Goal: Transaction & Acquisition: Purchase product/service

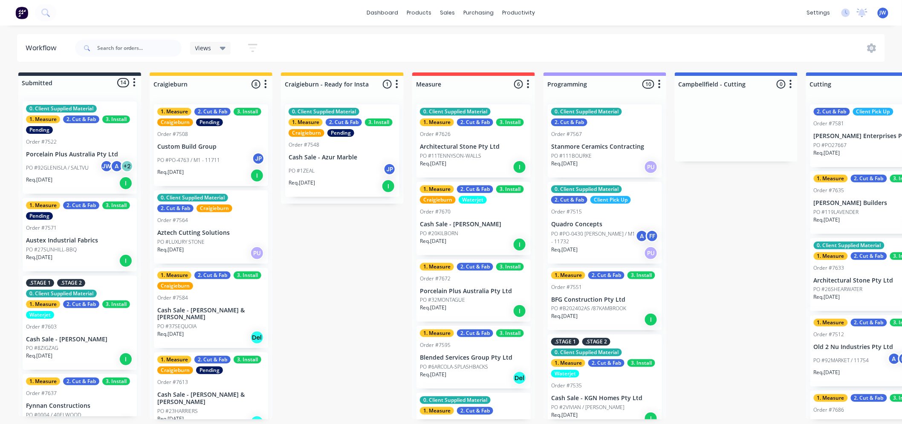
click at [199, 10] on div "dashboard products sales purchasing productivity dashboard products Product Cat…" at bounding box center [451, 13] width 902 height 26
click at [290, 14] on div "dashboard products sales purchasing productivity dashboard products Product Cat…" at bounding box center [451, 13] width 902 height 26
click at [451, 44] on div "Views Save new view None (Default) edit Value edit Show/Hide statuses Show line…" at bounding box center [479, 48] width 812 height 26
click at [447, 28] on div "dashboard products sales purchasing productivity dashboard products Product Cat…" at bounding box center [451, 186] width 902 height 373
click at [423, 30] on div "dashboard products sales purchasing productivity dashboard products Product Cat…" at bounding box center [451, 186] width 902 height 373
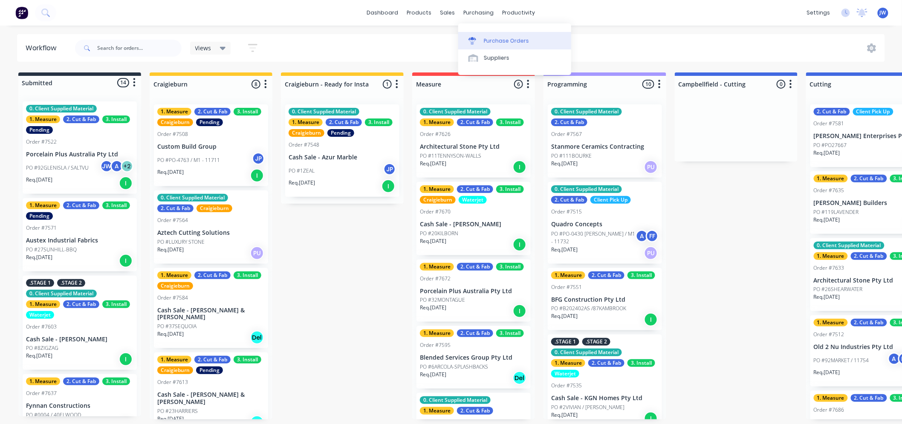
click at [486, 40] on div "Purchase Orders" at bounding box center [506, 41] width 45 height 8
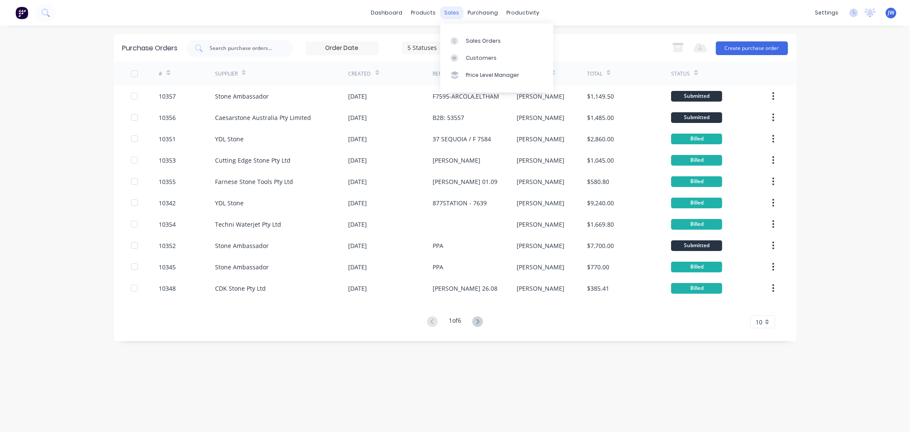
click at [450, 12] on div "sales" at bounding box center [451, 12] width 23 height 13
click at [479, 42] on div "Sales Orders" at bounding box center [483, 41] width 35 height 8
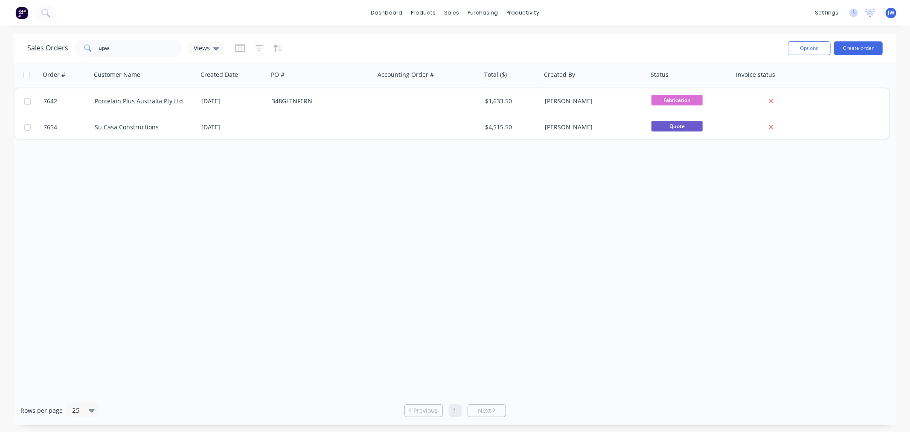
click at [143, 57] on div "Sales Orders upw Views" at bounding box center [404, 48] width 754 height 21
click at [143, 48] on input "upw" at bounding box center [140, 48] width 83 height 17
type input "u"
click at [484, 14] on div "purchasing" at bounding box center [482, 12] width 39 height 13
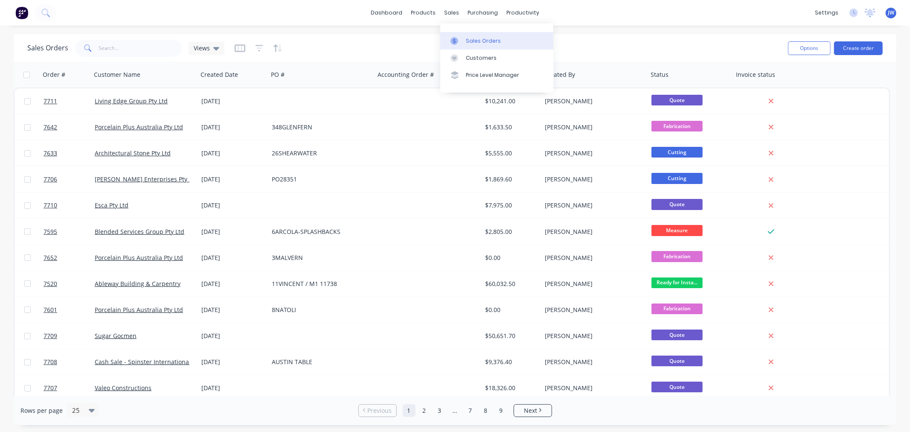
click at [466, 43] on div "Sales Orders" at bounding box center [483, 41] width 35 height 8
click at [323, 31] on div "dashboard products sales purchasing productivity dashboard products Product Cat…" at bounding box center [455, 216] width 910 height 432
click at [475, 31] on div "dashboard products sales purchasing productivity dashboard products Product Cat…" at bounding box center [455, 216] width 910 height 432
click at [553, 30] on div "dashboard products sales purchasing productivity dashboard products Product Cat…" at bounding box center [455, 216] width 910 height 432
click at [856, 47] on button "Create order" at bounding box center [858, 48] width 49 height 14
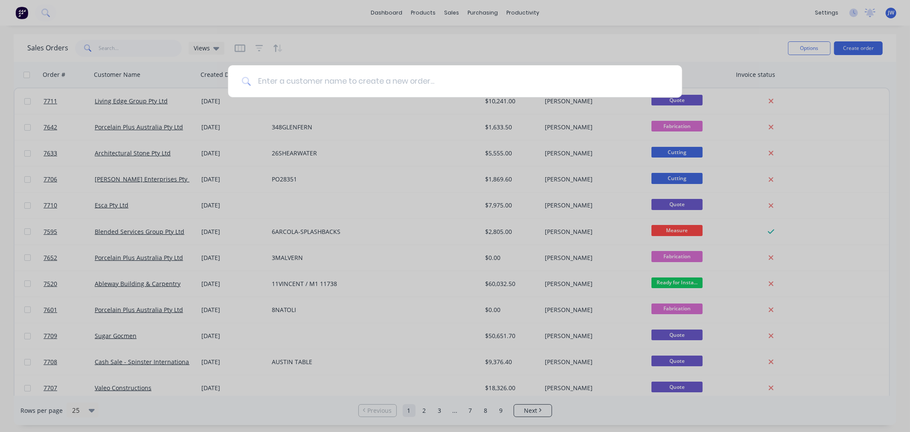
click at [467, 84] on input at bounding box center [460, 81] width 418 height 32
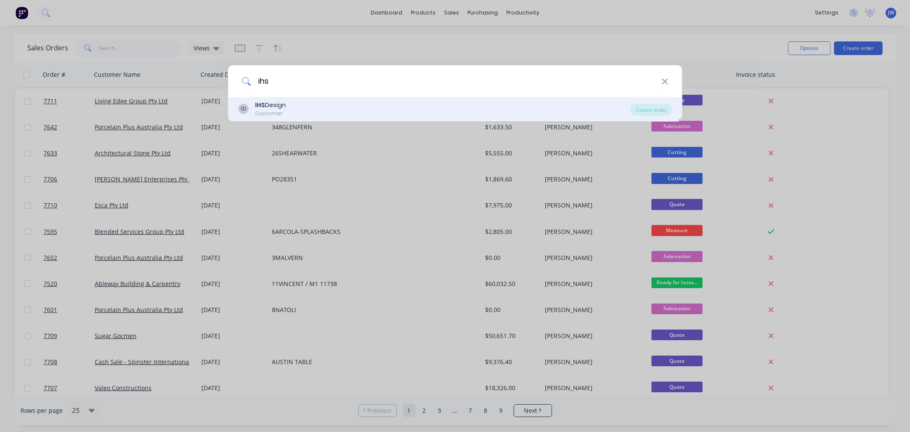
type input "ihs"
click at [287, 110] on div "ID IHS Design Customer" at bounding box center [434, 109] width 392 height 17
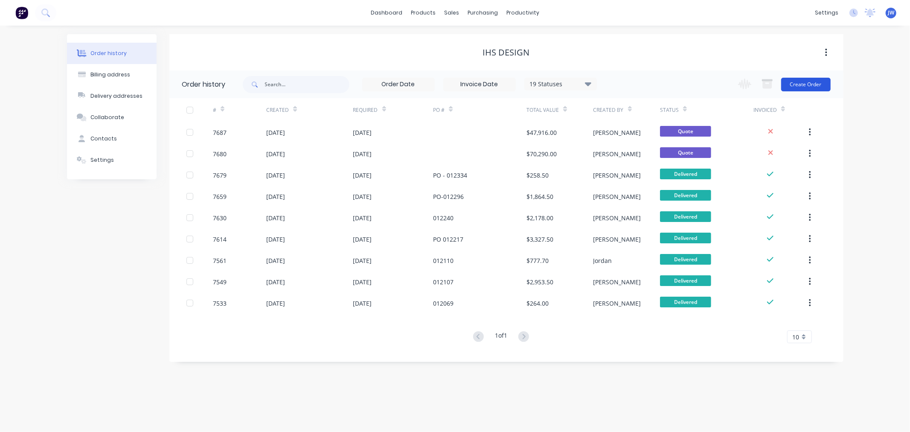
click at [804, 84] on button "Create Order" at bounding box center [805, 85] width 49 height 14
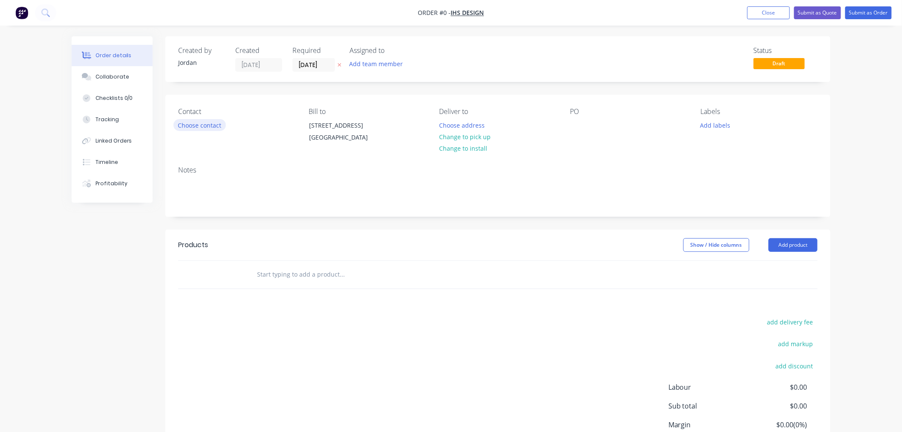
click at [211, 125] on button "Choose contact" at bounding box center [200, 125] width 52 height 12
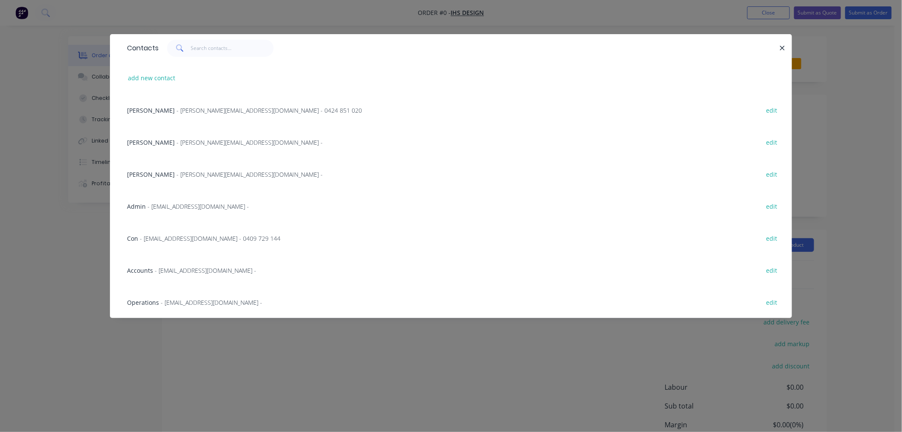
click at [200, 104] on div "Daniel - [EMAIL_ADDRESS][DOMAIN_NAME] - 0424 851 020 edit" at bounding box center [451, 110] width 657 height 32
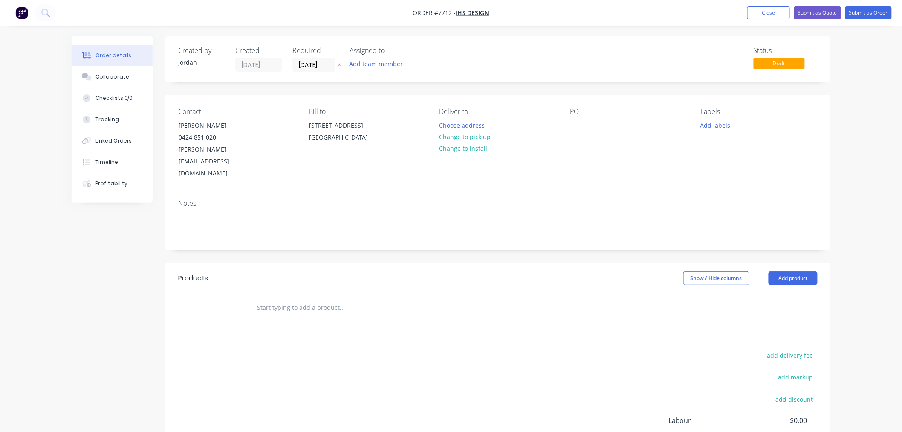
click at [303, 299] on input "text" at bounding box center [342, 307] width 171 height 17
click at [272, 299] on input "text" at bounding box center [342, 307] width 171 height 17
type input "STN - MDS PLAIN - 484x436mm"
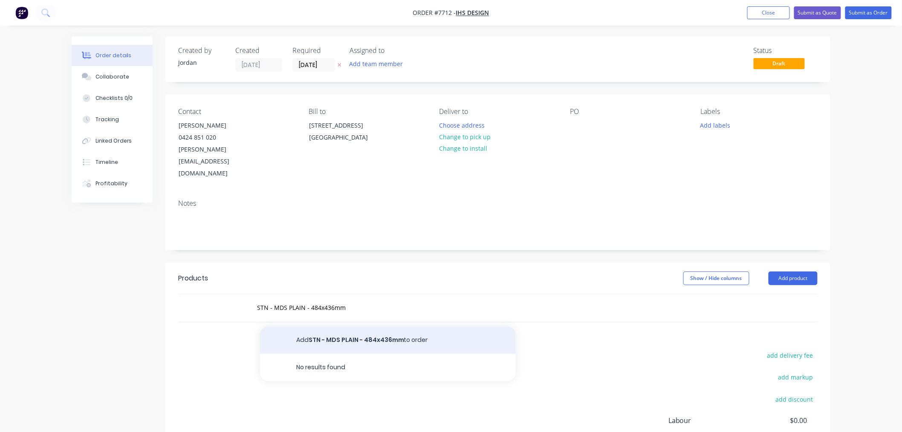
click at [359, 326] on button "Add STN - MDS PLAIN - 484x436mm to order" at bounding box center [388, 339] width 256 height 27
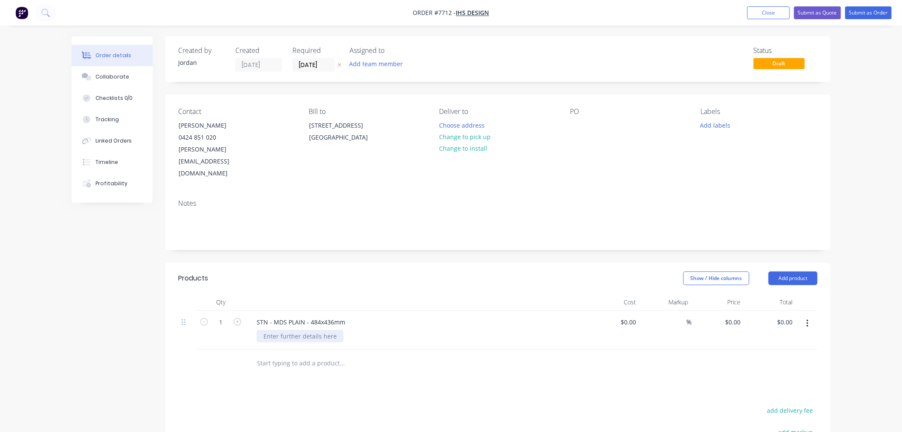
click at [322, 330] on div at bounding box center [300, 336] width 87 height 12
click at [308, 330] on div at bounding box center [300, 336] width 87 height 12
click at [484, 330] on div "6mm Vagli Gold - Offcut Polished Edges" at bounding box center [421, 340] width 328 height 21
click at [626, 310] on div at bounding box center [614, 334] width 52 height 48
type input "$130.00"
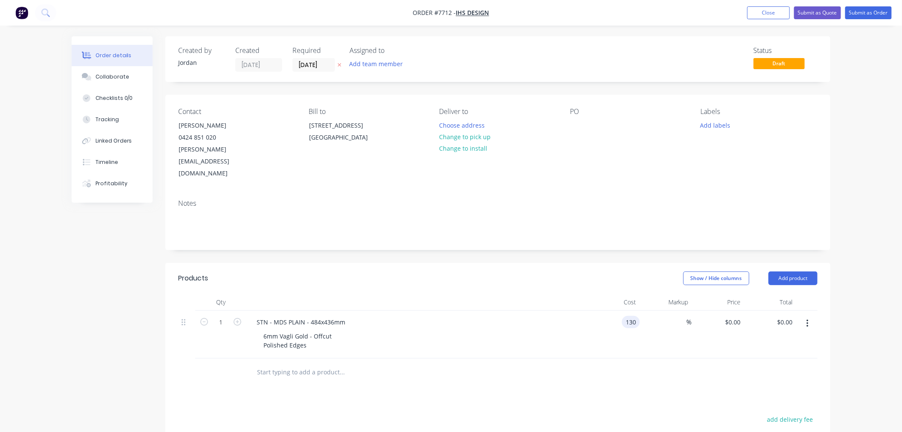
type input "$130.00"
click at [530, 363] on div at bounding box center [400, 371] width 300 height 17
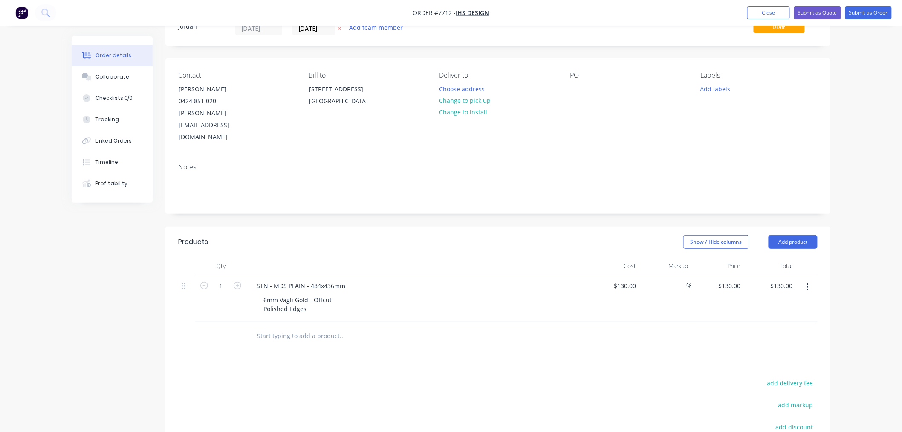
scroll to position [95, 0]
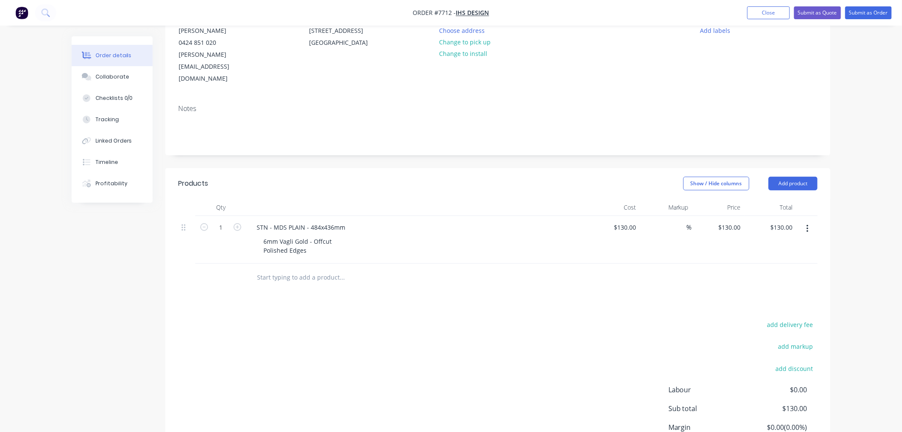
click at [299, 269] on input "text" at bounding box center [342, 277] width 171 height 17
type input "STN-DIMSUM01- DIMSUM CART 900X600MM with cutout"
click at [333, 296] on button "Add STN-DIMSUM01- DIMSUM CART 900X600MM with cutout to order" at bounding box center [388, 313] width 256 height 35
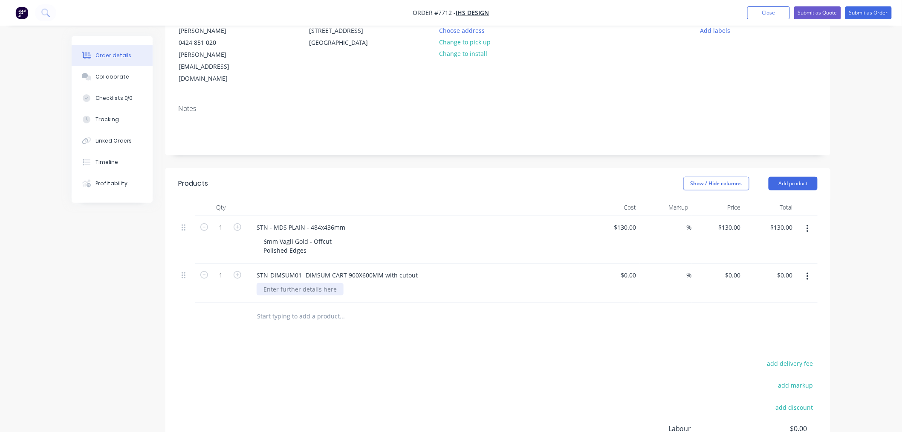
click at [326, 283] on div at bounding box center [300, 289] width 87 height 12
click at [316, 283] on div at bounding box center [300, 289] width 87 height 12
click at [283, 235] on div "6mm Vagli Gold - Offcut Polished Edges" at bounding box center [298, 245] width 82 height 21
click at [281, 235] on div "6mm Vagli Gold - Offcut Polished Edges" at bounding box center [298, 245] width 82 height 21
click at [382, 235] on div "6mm Ascale Vagli Gold - Offcut Polished Edges" at bounding box center [421, 245] width 328 height 21
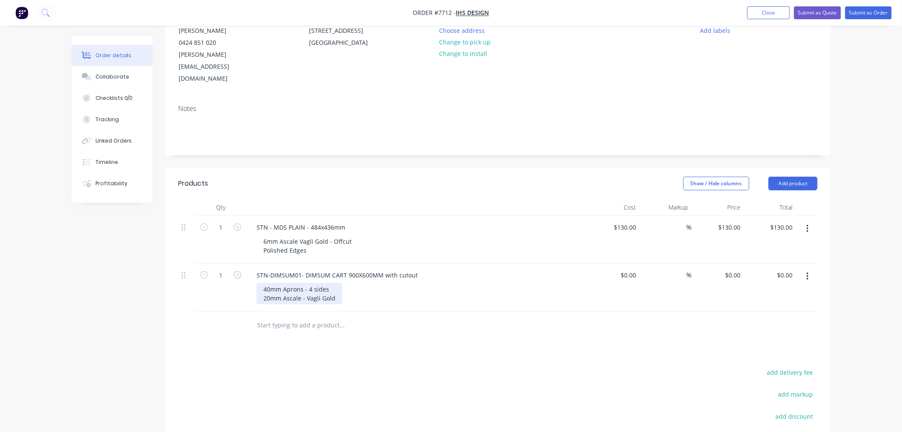
click at [334, 283] on div "40mm Aprons - 4 sides 20mm Ascale - Vagli Gold" at bounding box center [300, 293] width 86 height 21
click at [377, 283] on div "40mm Aprons - 4 sides 20mm Ascale - Vagli Gold" at bounding box center [421, 293] width 328 height 21
click at [367, 326] on div "Products Show / Hide columns Add product Qty Cost Markup Price Total 1 STN - MD…" at bounding box center [497, 356] width 665 height 376
click at [327, 316] on input "text" at bounding box center [342, 324] width 171 height 17
type input "2"
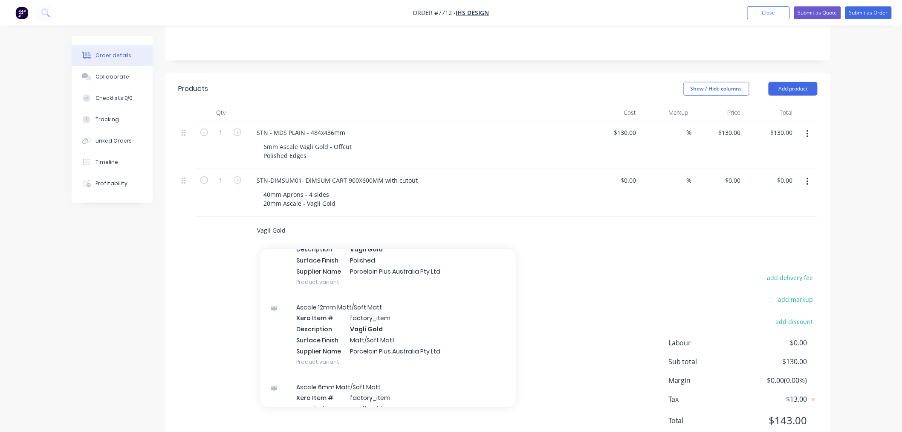
scroll to position [0, 0]
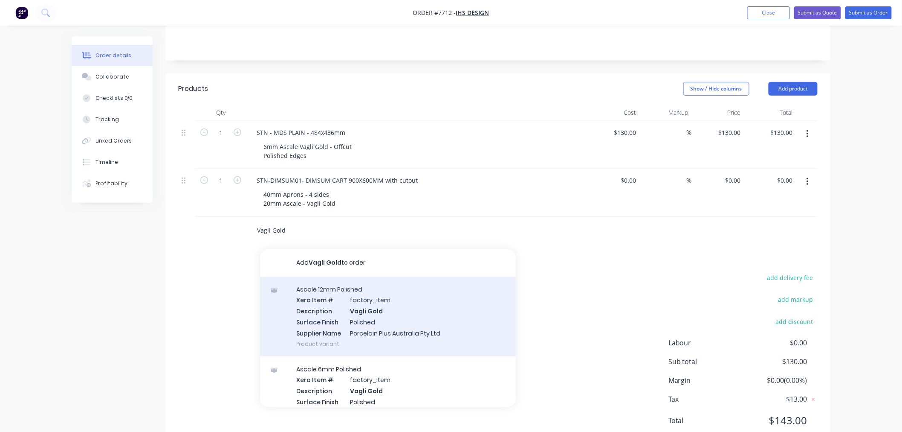
type input "Vagli Gold"
click at [346, 278] on div "Ascale 12mm Polished Xero Item # factory_item Description Vagli Gold Surface Fi…" at bounding box center [388, 316] width 256 height 80
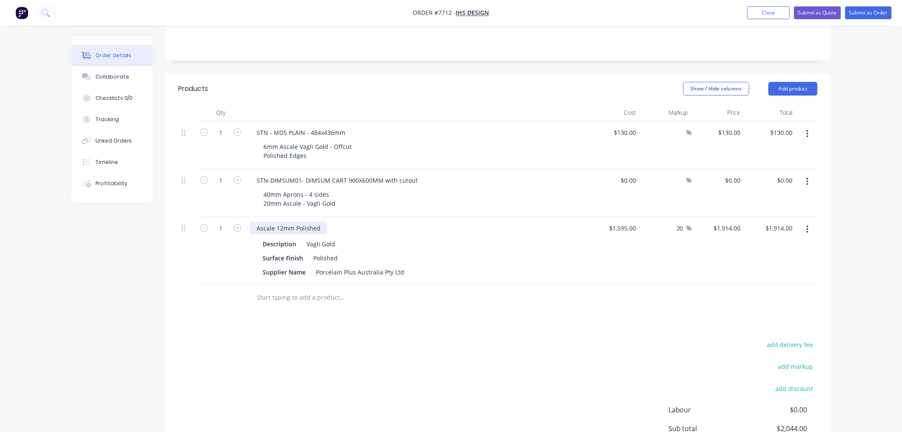
click at [282, 222] on div "Ascale 12mm Polished" at bounding box center [289, 228] width 78 height 12
click at [337, 252] on div "Polished" at bounding box center [325, 258] width 31 height 12
click at [331, 252] on div "Polished" at bounding box center [325, 258] width 31 height 12
click at [305, 222] on div "Ascale 20mm Polished" at bounding box center [289, 228] width 78 height 12
click at [318, 222] on div "Ascale 20mm Polished" at bounding box center [289, 228] width 78 height 12
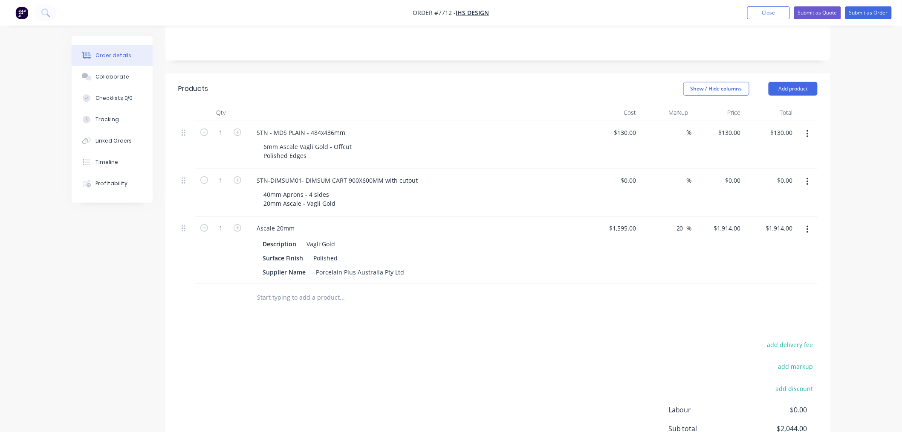
click at [361, 380] on div "add delivery fee add markup add discount Labour $0.00 Sub total $2,044.00 Margi…" at bounding box center [498, 421] width 640 height 165
click at [322, 238] on div "Vagli Gold" at bounding box center [320, 244] width 35 height 12
click at [809, 222] on button "button" at bounding box center [808, 229] width 20 height 15
click at [756, 297] on div "Delete" at bounding box center [778, 303] width 66 height 12
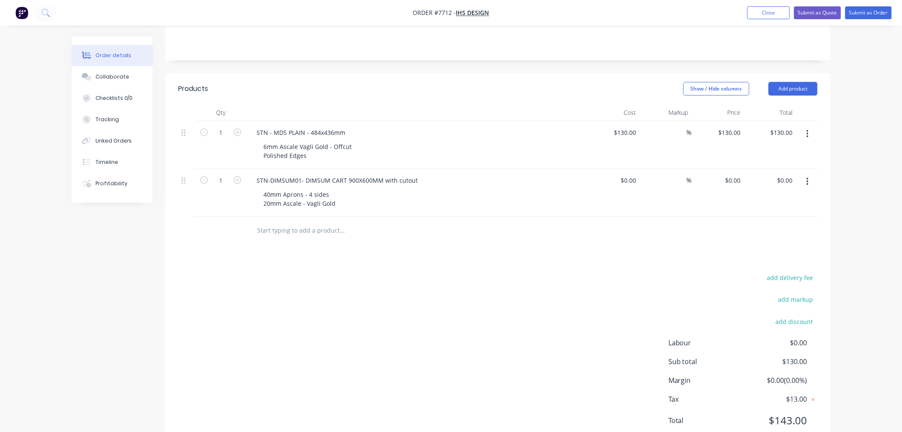
click at [273, 244] on div "Products Show / Hide columns Add product Qty Cost Markup Price Total 1 STN - MD…" at bounding box center [497, 261] width 665 height 376
click at [279, 222] on input "text" at bounding box center [342, 230] width 171 height 17
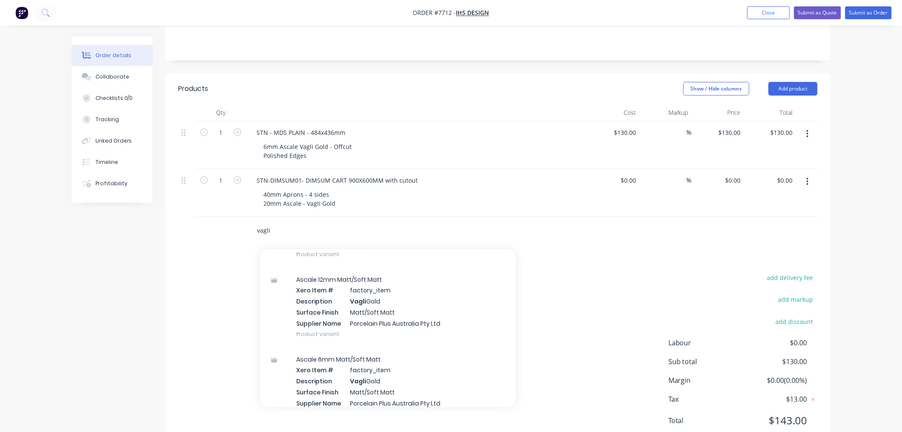
scroll to position [189, 0]
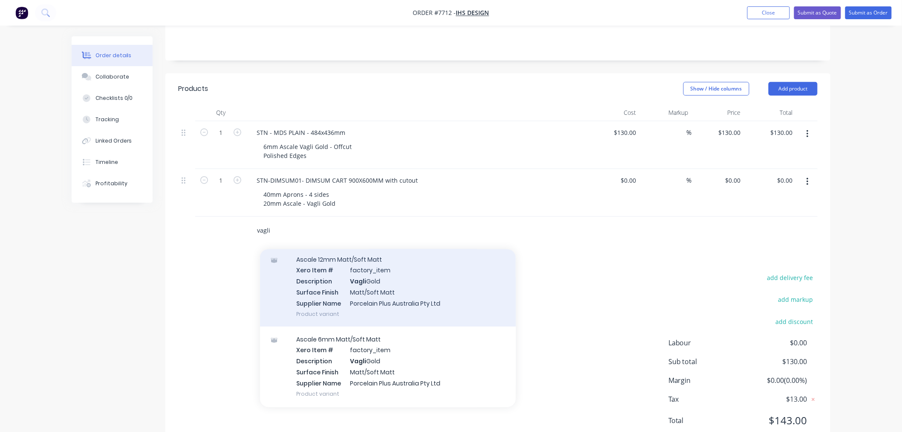
type input "vagli"
click at [385, 267] on div "Ascale 12mm Matt/Soft Matt Xero Item # factory_item Description Vagli Gold Surf…" at bounding box center [388, 287] width 256 height 80
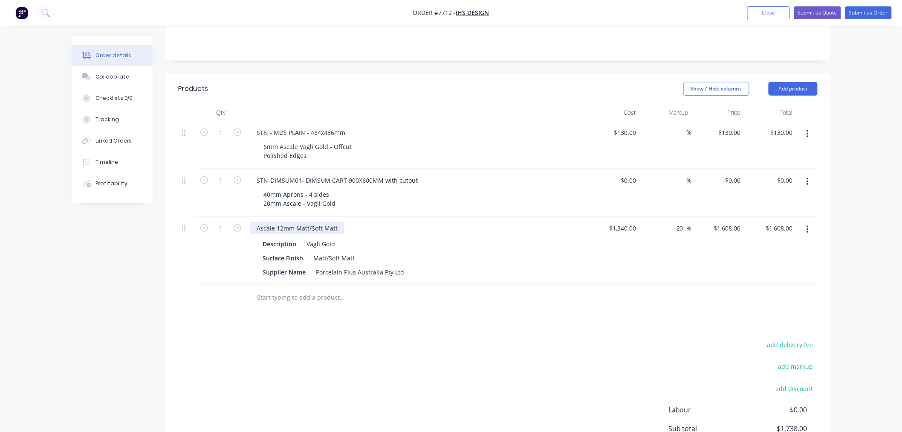
click at [282, 222] on div "Ascale 12mm Matt/Soft Matt" at bounding box center [297, 228] width 95 height 12
click at [453, 313] on div "Products Show / Hide columns Add product Qty Cost Markup Price Total 1 STN - MD…" at bounding box center [497, 294] width 665 height 443
click at [317, 289] on input "text" at bounding box center [342, 297] width 171 height 17
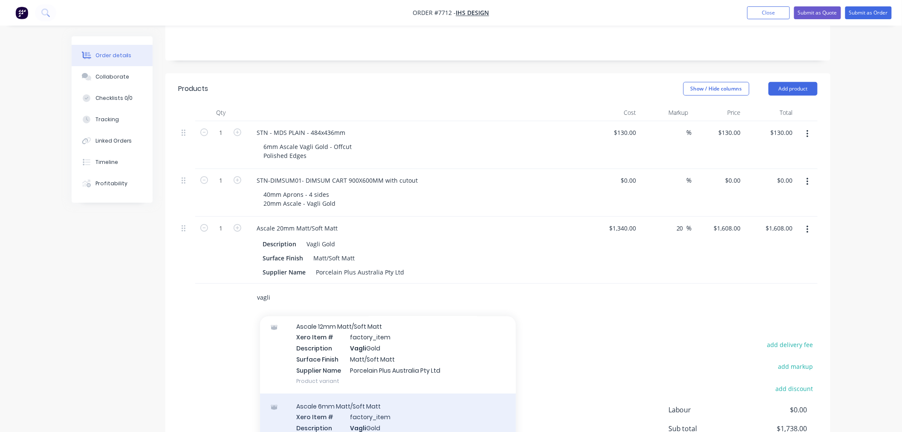
type input "vagli"
click at [361, 393] on div "Ascale 6mm Matt/Soft Matt Xero Item # factory_item Description Vagli Gold Surfa…" at bounding box center [388, 433] width 256 height 80
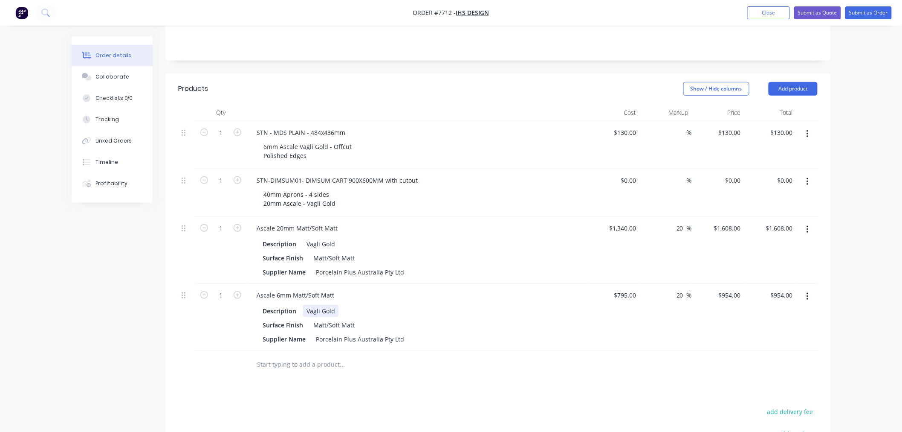
click at [336, 305] on div "Vagli Gold" at bounding box center [320, 311] width 35 height 12
click at [331, 289] on div "Ascale 6mm Matt/Soft Matt" at bounding box center [295, 295] width 91 height 12
click at [338, 289] on div "Ascale 6mm Matt/Soft Matt" at bounding box center [295, 295] width 91 height 12
click at [636, 222] on input "1340" at bounding box center [624, 228] width 31 height 12
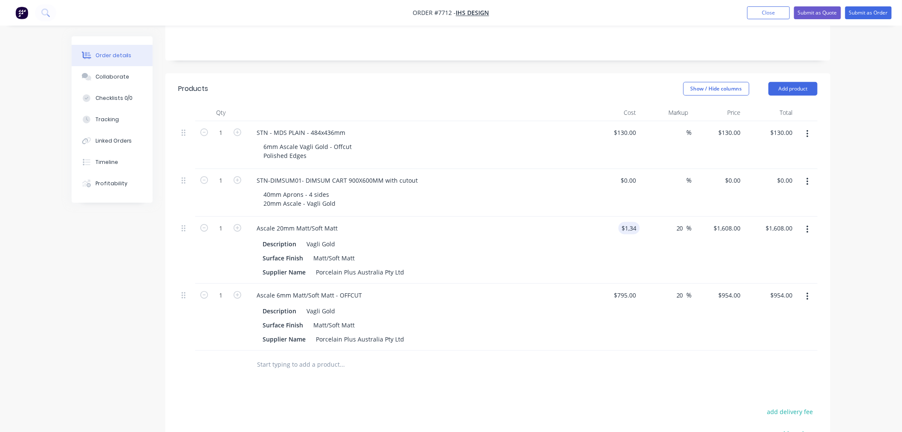
click at [551, 371] on div "Products Show / Hide columns Add product Qty Cost Markup Price Total 1 STN - MD…" at bounding box center [497, 328] width 665 height 510
click at [632, 222] on input "1340" at bounding box center [624, 228] width 31 height 12
type input "1"
type input "$1,880.00"
type input "$2,256.00"
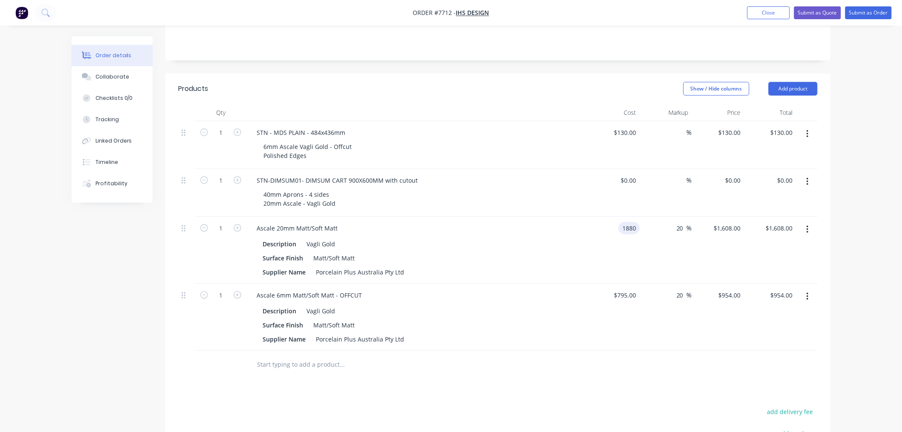
type input "$2,256.00"
click at [636, 222] on input "1880" at bounding box center [624, 228] width 31 height 12
type input "$1,550.00"
type input "$1,860.00"
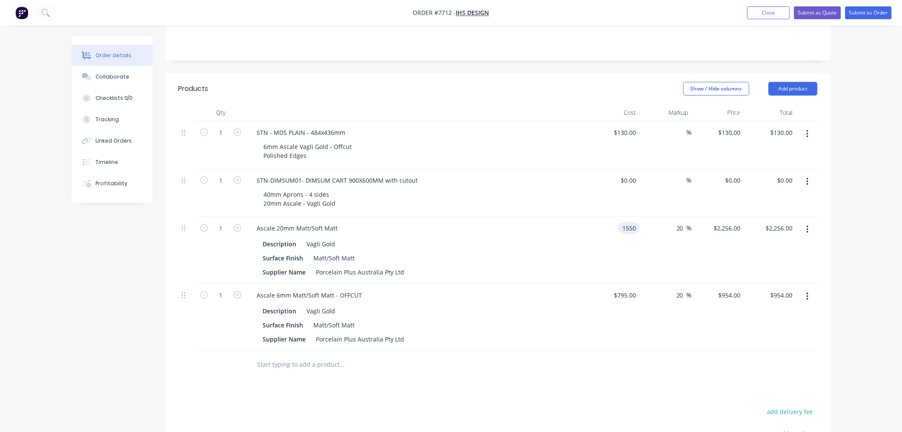
type input "$1,860.00"
drag, startPoint x: 630, startPoint y: 270, endPoint x: 654, endPoint y: 276, distance: 24.9
click at [630, 289] on input "795" at bounding box center [627, 295] width 26 height 12
type input "$100.00"
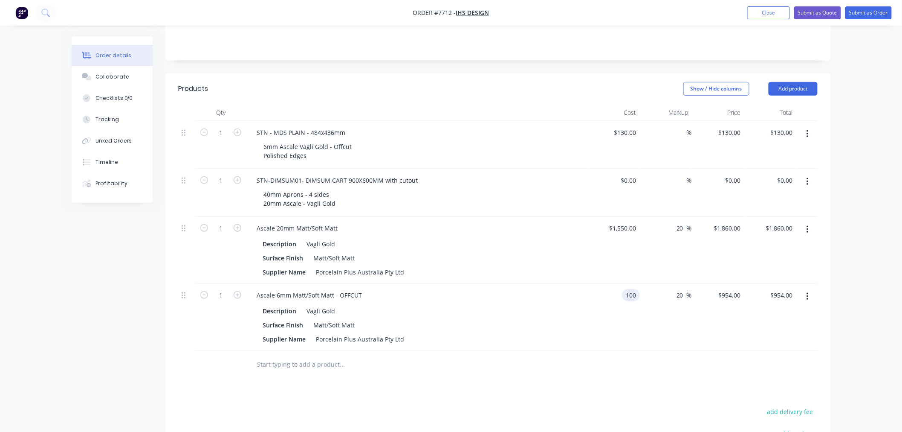
type input "$120.00"
click at [549, 378] on div "Products Show / Hide columns Add product Qty Cost Markup Price Total 1 STN - MD…" at bounding box center [497, 328] width 665 height 510
click at [445, 377] on div "Products Show / Hide columns Add product Qty Cost Markup Price Total 1 STN - MD…" at bounding box center [497, 328] width 665 height 510
click at [466, 380] on div "Products Show / Hide columns Add product Qty Cost Markup Price Total 1 STN - MD…" at bounding box center [497, 328] width 665 height 510
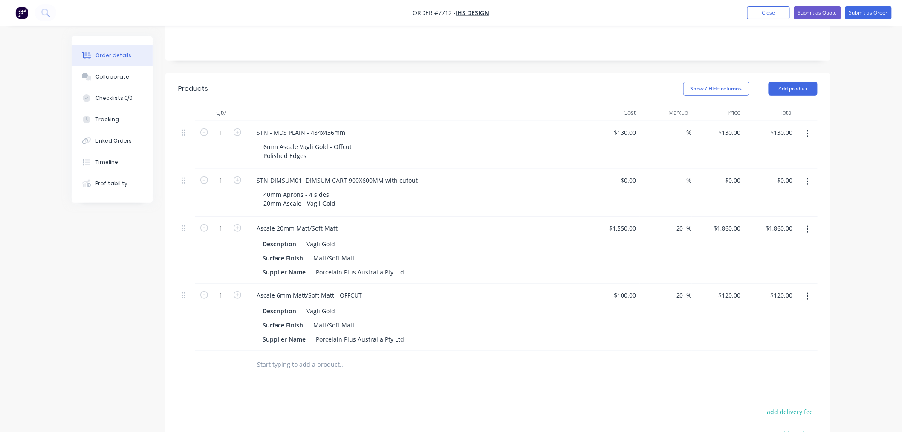
click at [428, 377] on div "Products Show / Hide columns Add product Qty Cost Markup Price Total 1 STN - MD…" at bounding box center [497, 328] width 665 height 510
click at [532, 372] on div "Products Show / Hide columns Add product Qty Cost Markup Price Total 1 STN - MD…" at bounding box center [497, 328] width 665 height 510
click at [637, 174] on input at bounding box center [631, 180] width 20 height 12
type input "$0.00"
click at [236, 128] on icon "button" at bounding box center [238, 132] width 8 height 8
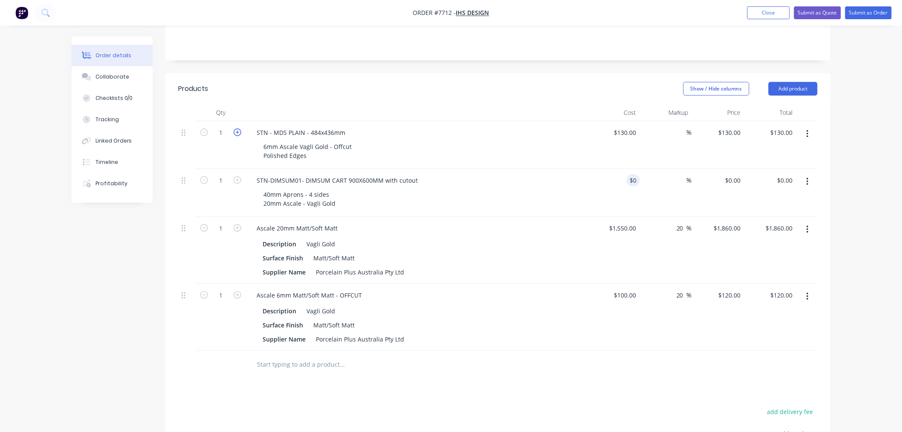
type input "2"
type input "$260.00"
click at [633, 289] on input "100" at bounding box center [627, 295] width 26 height 12
type input "$140.00"
type input "$168.00"
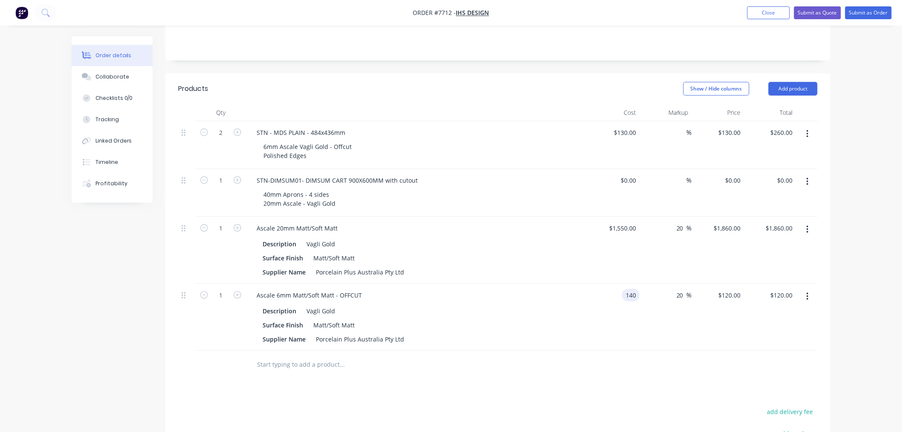
type input "$168.00"
click at [635, 174] on input "0" at bounding box center [631, 180] width 20 height 12
type input "$760.00"
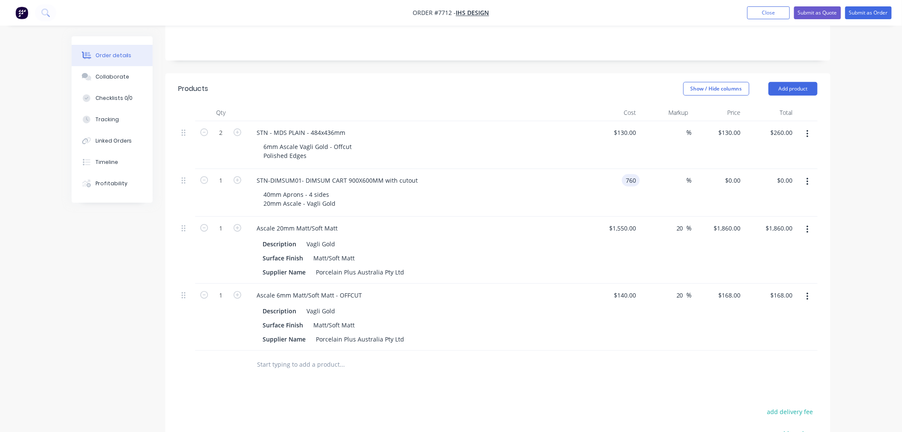
type input "$760.00"
click at [608, 363] on div "Products Show / Hide columns Add product Qty Cost Markup Price Total 2 STN - MD…" at bounding box center [497, 328] width 665 height 510
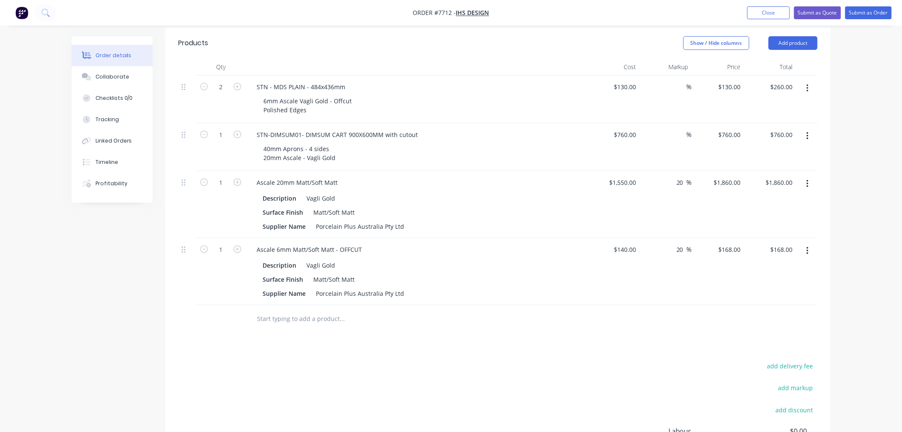
scroll to position [188, 0]
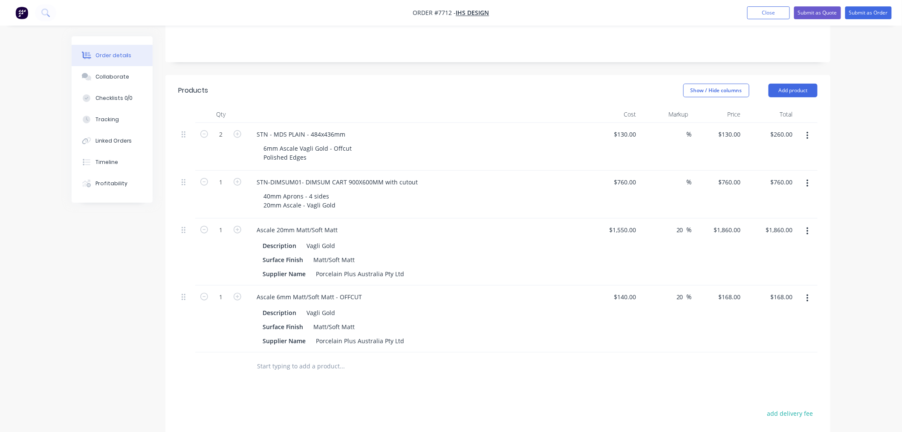
click at [435, 374] on div "Products Show / Hide columns Add product Qty Cost Markup Price Total 2 STN - MD…" at bounding box center [497, 330] width 665 height 510
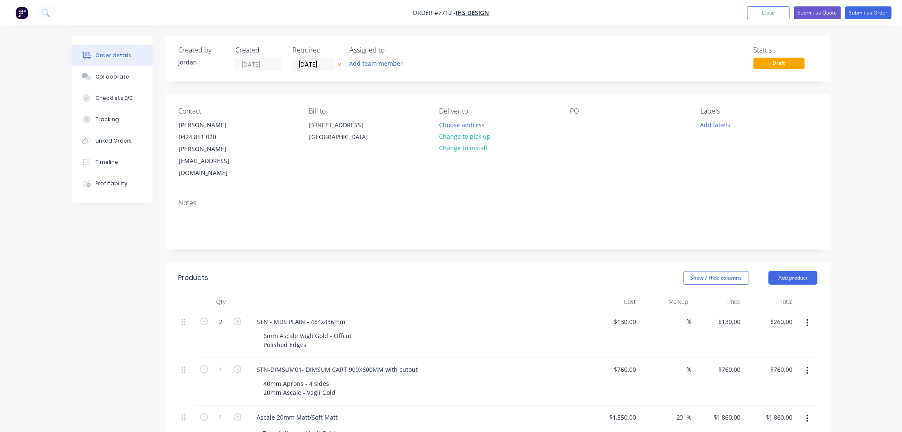
scroll to position [0, 0]
click at [577, 123] on div at bounding box center [577, 125] width 14 height 12
click at [593, 199] on div "Notes" at bounding box center [498, 203] width 640 height 8
click at [818, 13] on button "Submit as Quote" at bounding box center [818, 12] width 47 height 13
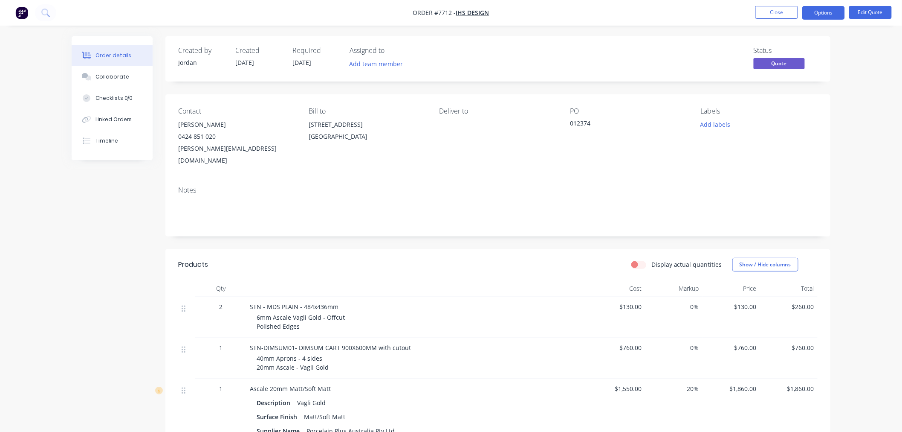
click at [450, 135] on div "Deliver to" at bounding box center [498, 136] width 117 height 59
click at [454, 113] on div "Deliver to" at bounding box center [498, 111] width 117 height 8
click at [455, 142] on div "Deliver to" at bounding box center [498, 136] width 117 height 59
click at [881, 15] on button "Edit Quote" at bounding box center [871, 12] width 43 height 13
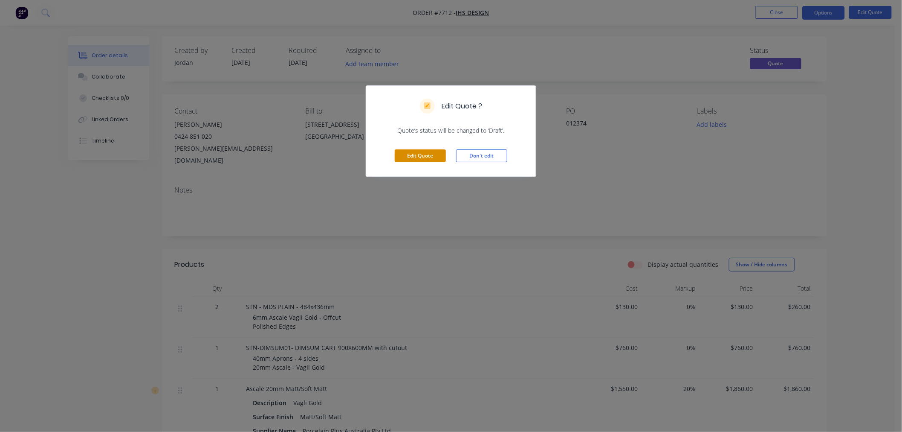
click at [424, 155] on button "Edit Quote" at bounding box center [420, 155] width 51 height 13
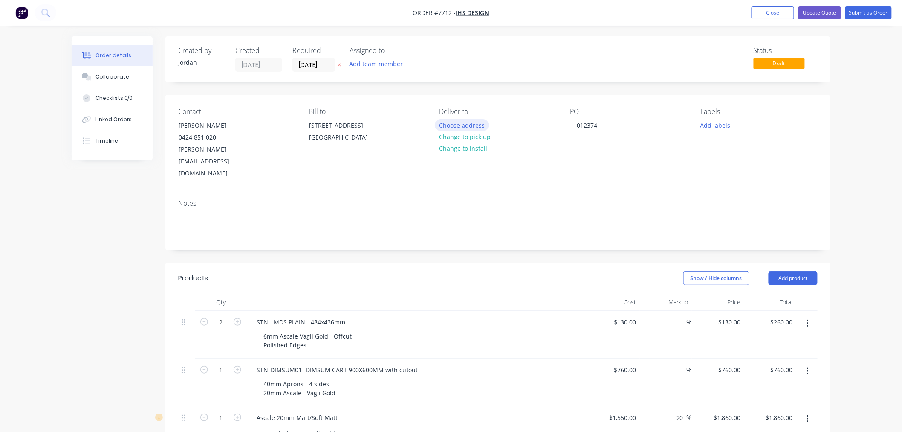
click at [477, 127] on button "Choose address" at bounding box center [462, 125] width 55 height 12
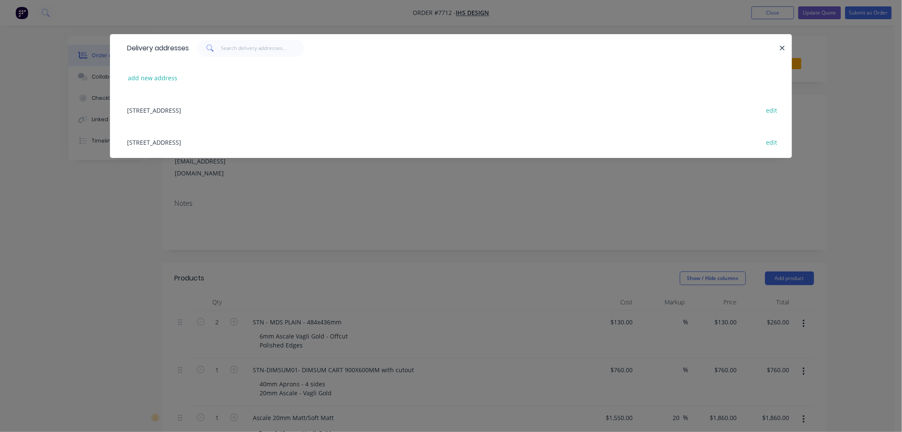
click at [240, 111] on div "[STREET_ADDRESS] edit" at bounding box center [451, 110] width 657 height 32
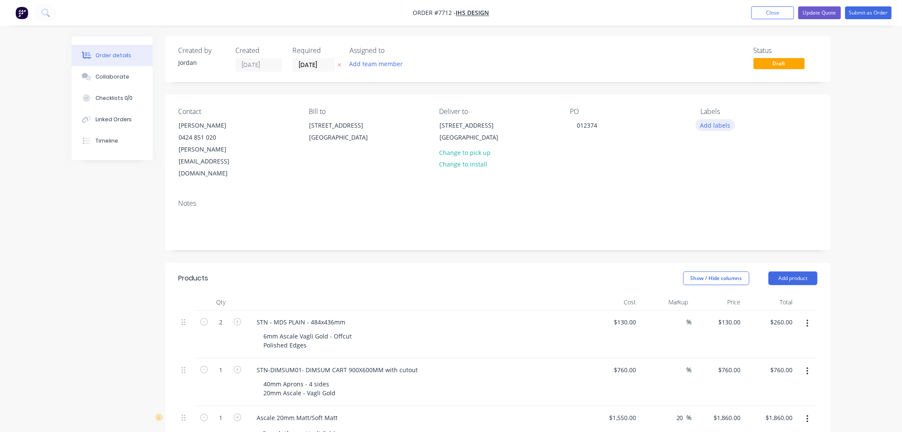
click at [717, 128] on button "Add labels" at bounding box center [715, 125] width 39 height 12
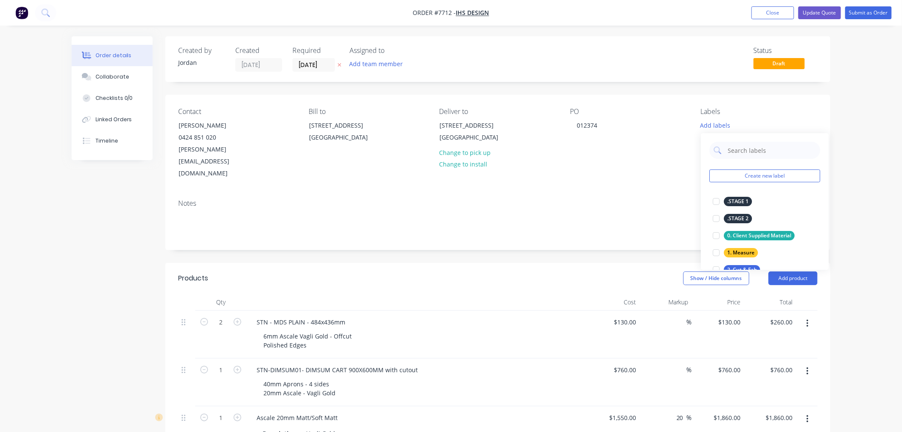
click at [647, 199] on div "Notes" at bounding box center [498, 203] width 640 height 8
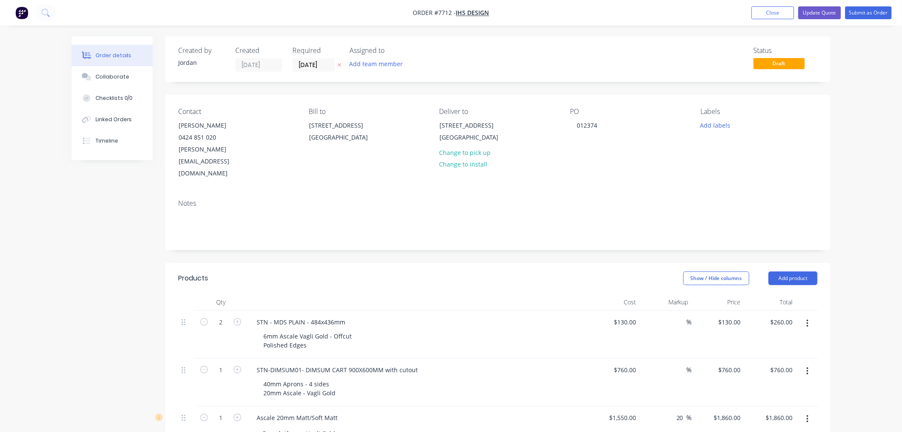
click at [850, 127] on div "Order details Collaborate Checklists 0/0 Linked Orders Timeline Order details C…" at bounding box center [451, 392] width 902 height 785
click at [826, 12] on button "Update Quote" at bounding box center [820, 12] width 43 height 13
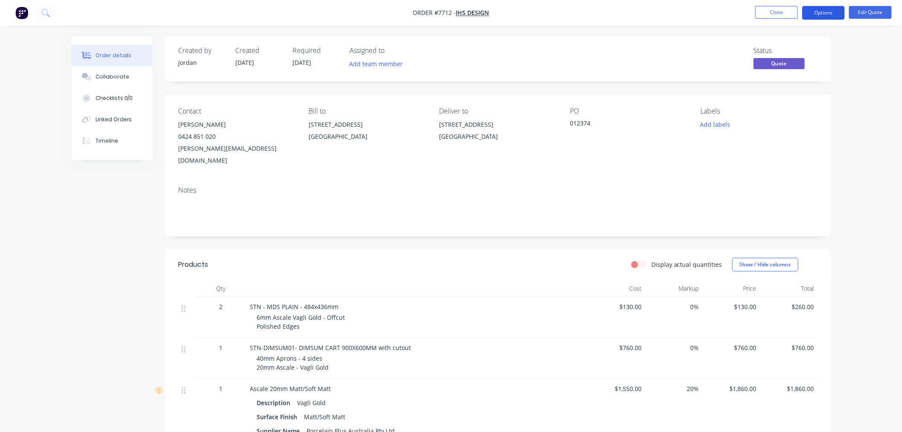
click at [826, 9] on button "Options" at bounding box center [824, 13] width 43 height 14
click at [632, 184] on div "Notes" at bounding box center [497, 207] width 665 height 57
click at [820, 20] on nav "Order #7712 - IHS Design Close Options Edit Quote" at bounding box center [451, 13] width 902 height 26
click at [825, 11] on button "Options" at bounding box center [824, 13] width 43 height 14
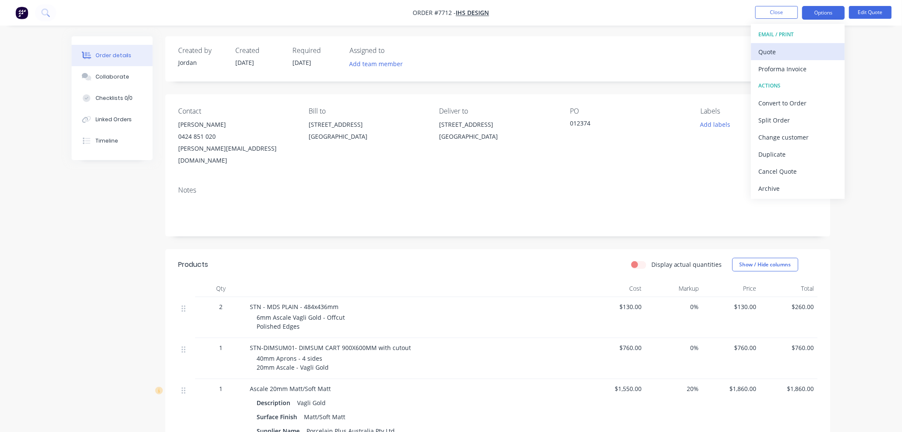
click at [789, 52] on div "Quote" at bounding box center [798, 52] width 78 height 12
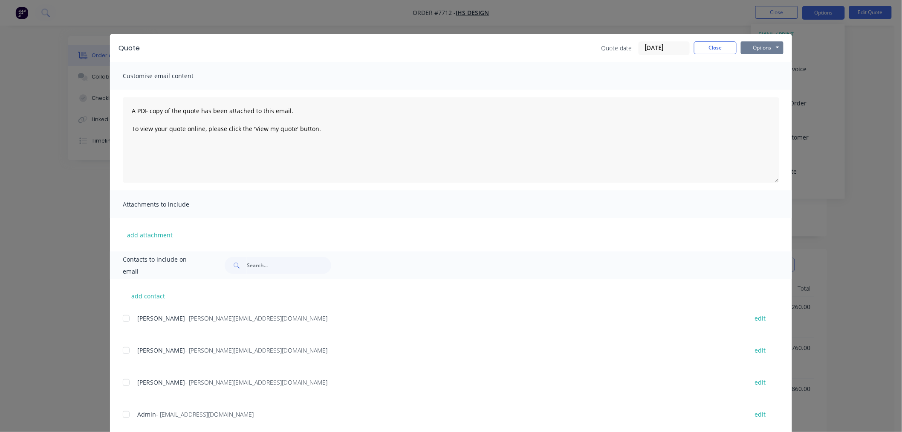
click at [774, 50] on button "Options" at bounding box center [762, 47] width 43 height 13
click at [760, 90] on button "Email" at bounding box center [768, 91] width 55 height 14
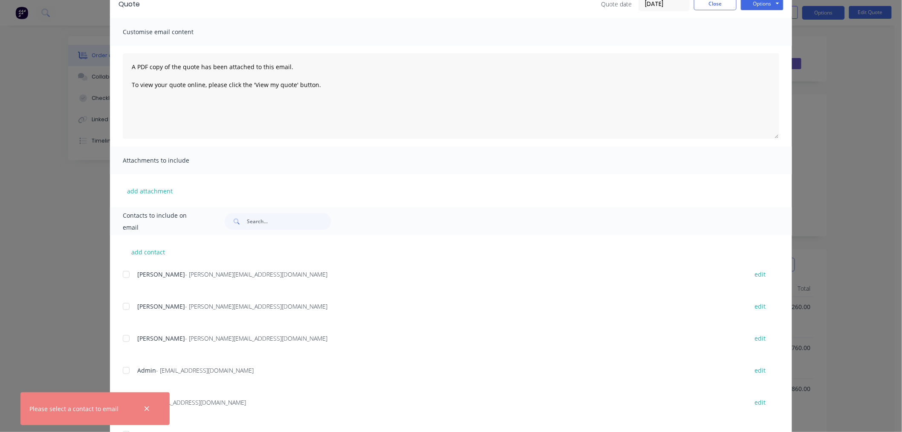
scroll to position [95, 0]
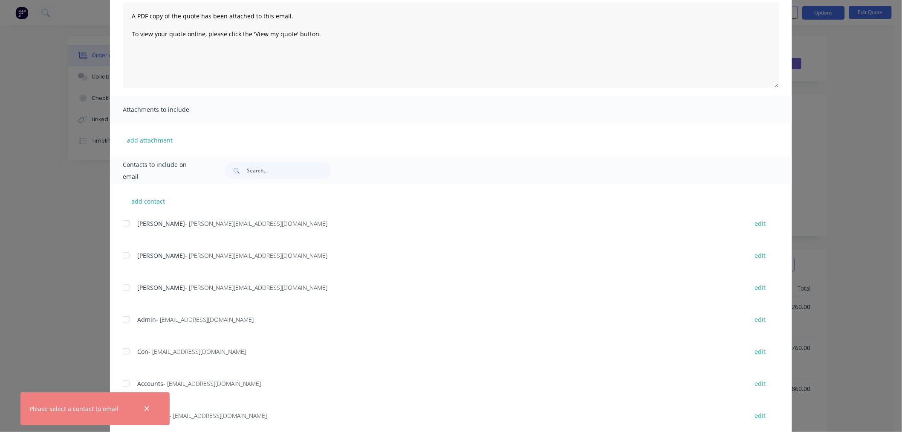
click at [121, 223] on div at bounding box center [126, 223] width 17 height 17
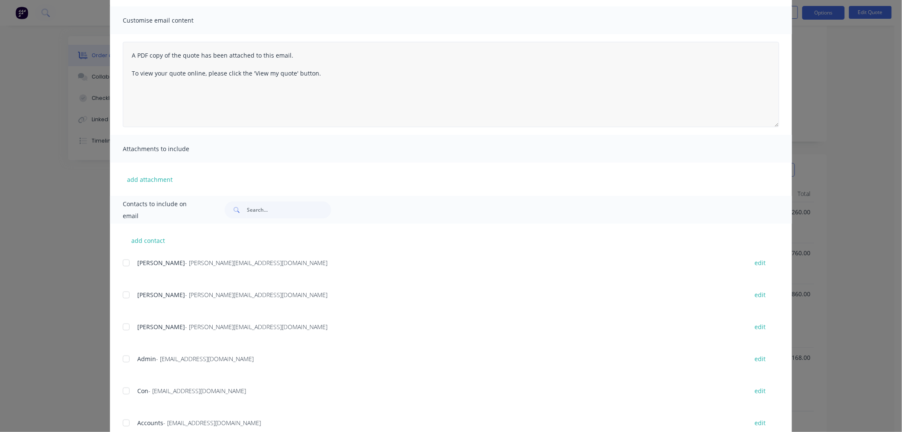
scroll to position [0, 0]
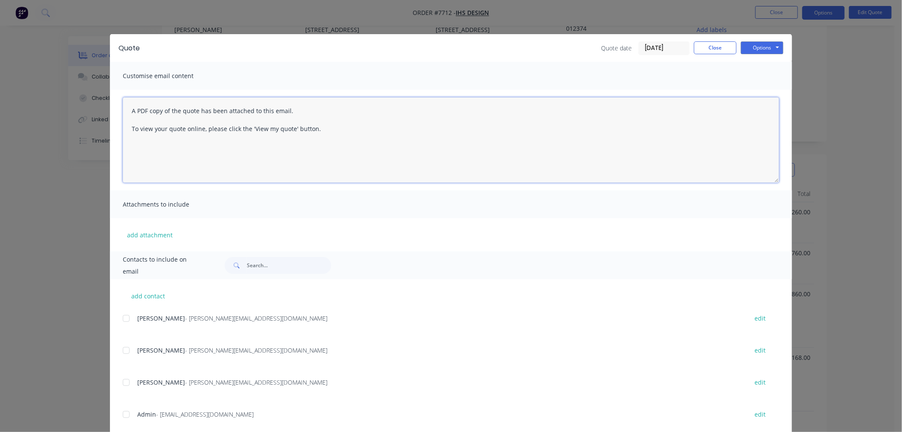
drag, startPoint x: 380, startPoint y: 145, endPoint x: 90, endPoint y: 114, distance: 291.7
click at [90, 114] on div "Quote Quote date [DATE] Close Options Preview Print Email Customise email conte…" at bounding box center [451, 216] width 902 height 432
click at [769, 46] on button "Options" at bounding box center [762, 47] width 43 height 13
click at [540, 41] on div "Quote date 04/09/25 Close Options Preview Print Email" at bounding box center [465, 48] width 635 height 14
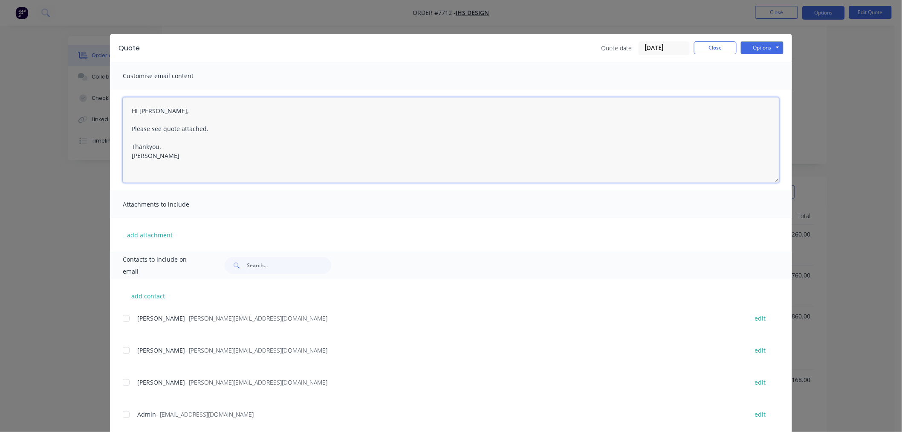
drag, startPoint x: 133, startPoint y: 111, endPoint x: 169, endPoint y: 116, distance: 37.1
click at [133, 110] on textarea "HI Daniel, Please see quote attached. Thankyou. Jordan Willis" at bounding box center [451, 139] width 657 height 85
click at [771, 46] on button "Options" at bounding box center [762, 47] width 43 height 13
click at [421, 73] on div "Customise email content" at bounding box center [451, 76] width 682 height 28
click at [766, 47] on button "Options" at bounding box center [762, 47] width 43 height 13
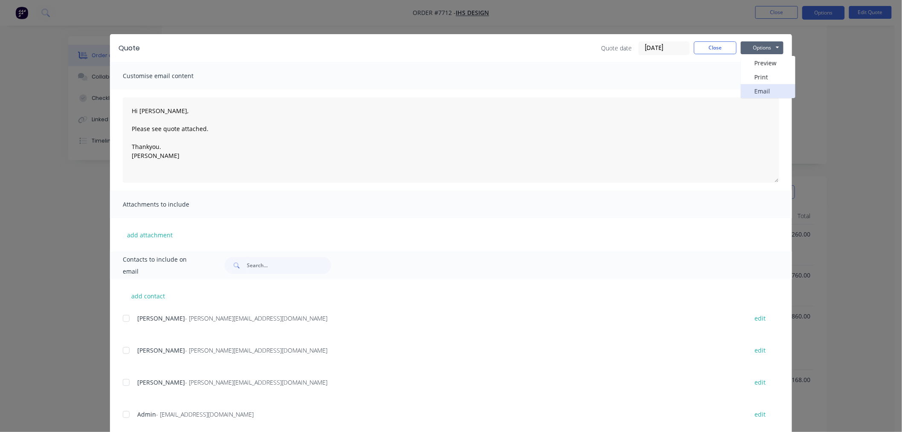
click at [766, 88] on button "Email" at bounding box center [768, 91] width 55 height 14
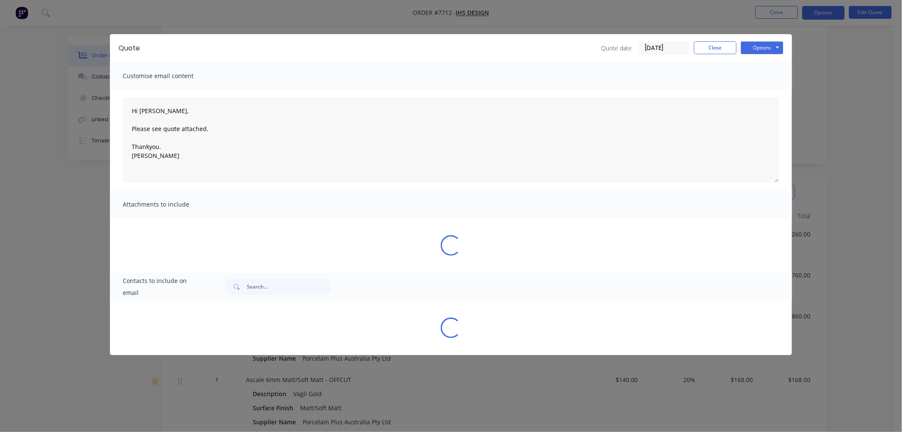
type textarea "A PDF copy of the quote has been attached to this email. To view your quote onl…"
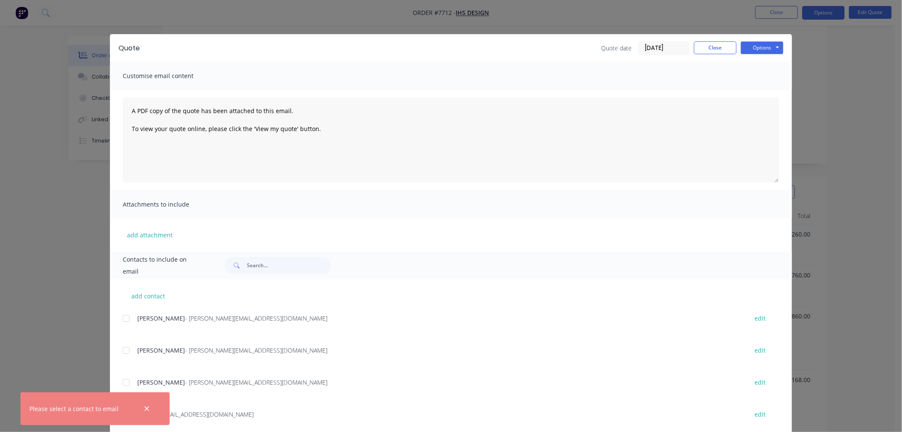
click at [139, 320] on span "[PERSON_NAME]" at bounding box center [161, 318] width 48 height 8
click at [120, 317] on div at bounding box center [126, 318] width 17 height 17
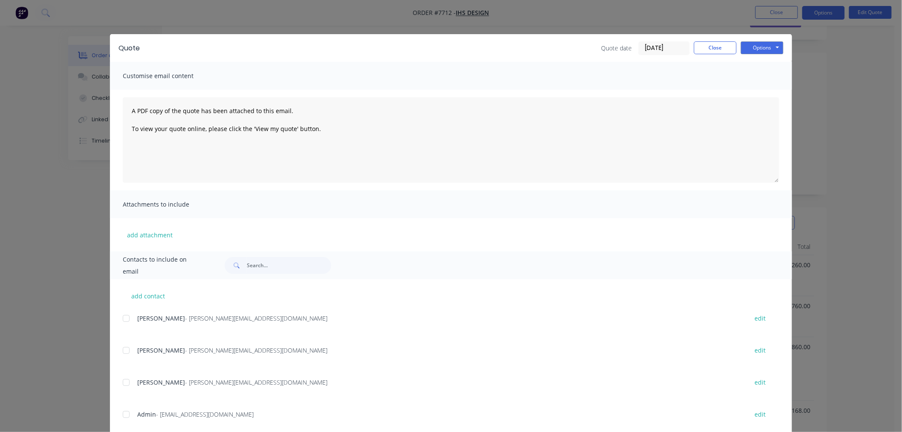
scroll to position [0, 0]
click at [715, 50] on button "Close" at bounding box center [715, 47] width 43 height 13
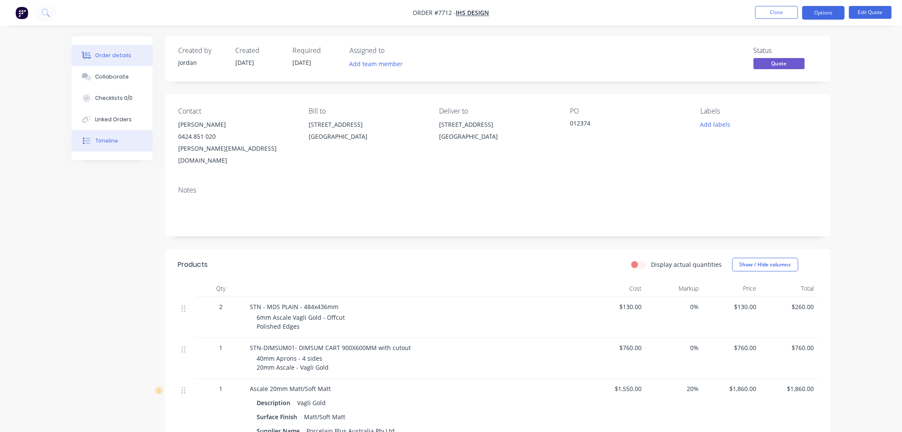
click at [104, 144] on button "Timeline" at bounding box center [112, 140] width 81 height 21
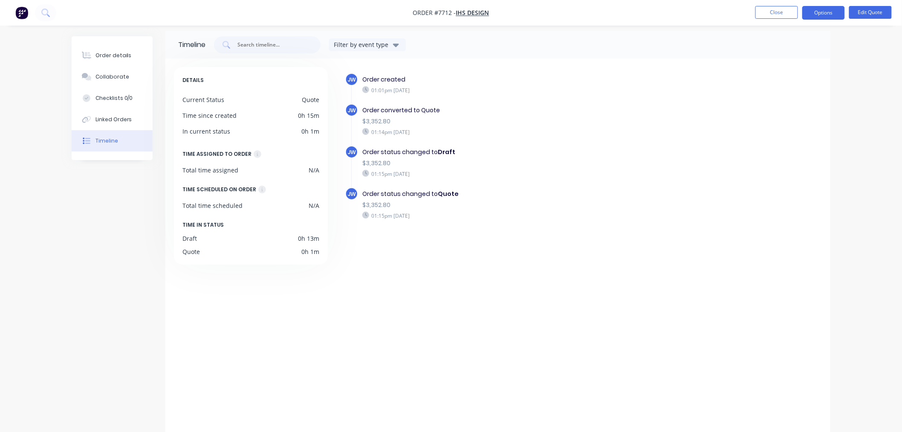
scroll to position [7, 0]
click at [458, 253] on div "JW Order created 01:01pm Thursday 04/09/25 JW Order converted to Quote $3,352.8…" at bounding box center [579, 242] width 486 height 354
click at [437, 246] on div "JW Order created 01:01pm Thursday 04/09/25 JW Order converted to Quote $3,352.8…" at bounding box center [579, 242] width 486 height 354
click at [838, 9] on button "Options" at bounding box center [824, 13] width 43 height 14
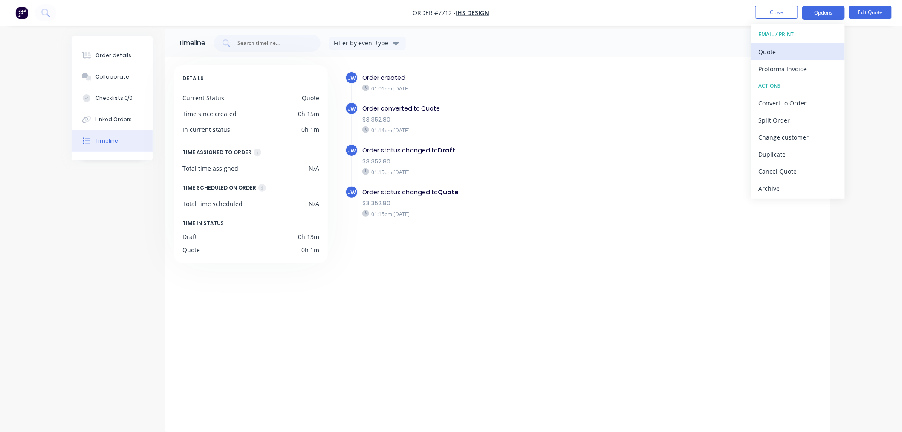
click at [792, 52] on div "Quote" at bounding box center [798, 52] width 78 height 12
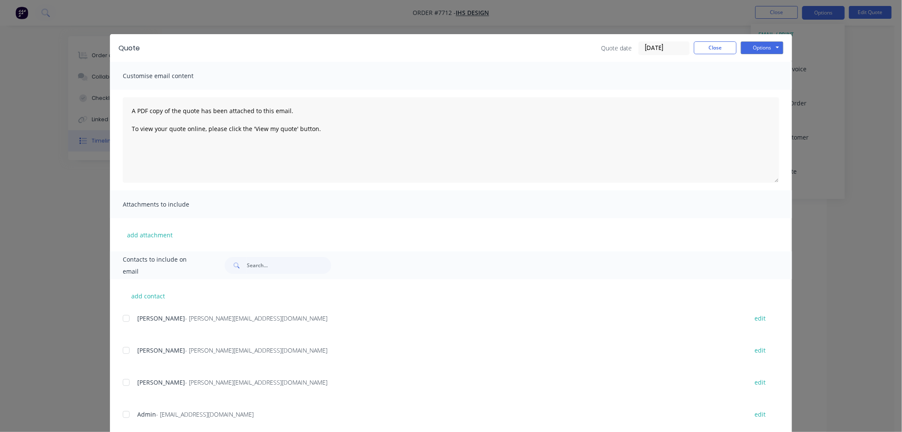
click at [124, 319] on div at bounding box center [126, 318] width 17 height 17
drag, startPoint x: 247, startPoint y: 148, endPoint x: 38, endPoint y: 98, distance: 214.8
click at [38, 98] on div "Quote Quote date [DATE] Close Options Preview Print Email Customise email conte…" at bounding box center [451, 216] width 902 height 432
drag, startPoint x: 381, startPoint y: 139, endPoint x: 80, endPoint y: 97, distance: 303.5
click at [80, 97] on div "Quote Quote date [DATE] Close Options Preview Print Email Customise email conte…" at bounding box center [451, 216] width 902 height 432
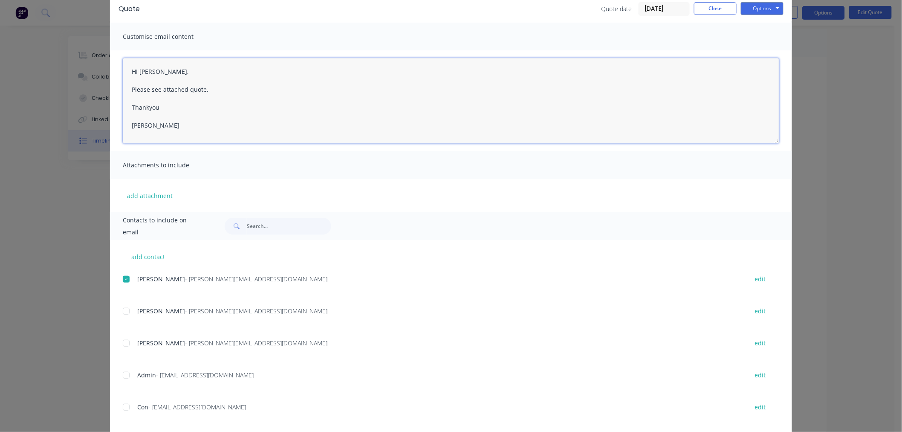
scroll to position [0, 0]
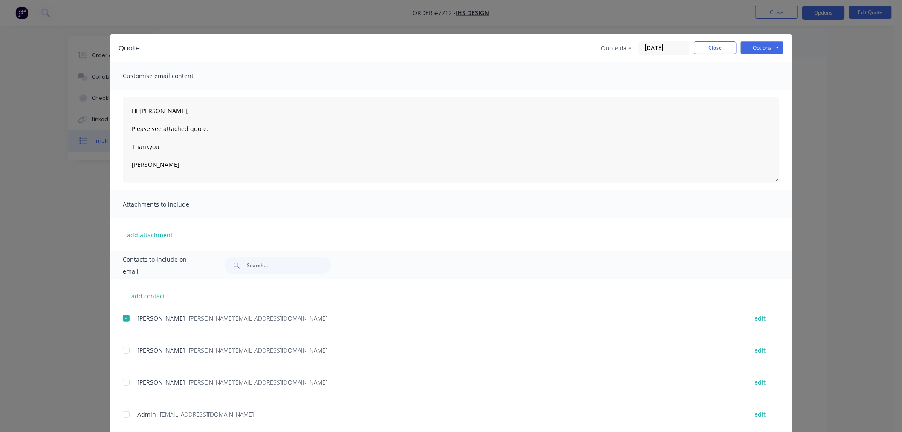
click at [774, 54] on div "Options Preview Print Email" at bounding box center [762, 48] width 43 height 14
click at [774, 49] on button "Options" at bounding box center [762, 47] width 43 height 13
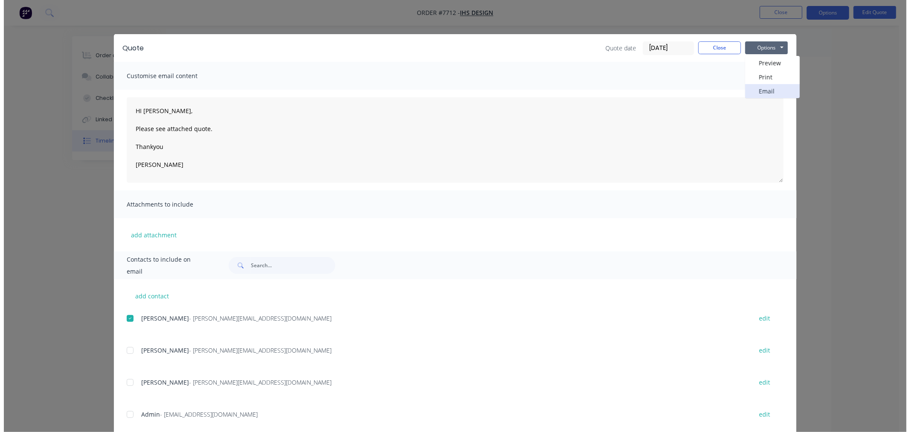
scroll to position [0, 0]
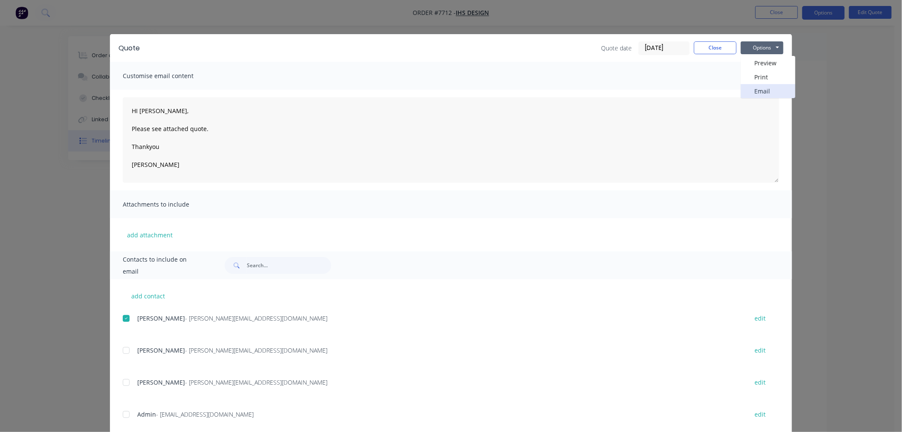
click at [760, 89] on button "Email" at bounding box center [768, 91] width 55 height 14
type textarea "A PDF copy of the quote has been attached to this email. To view your quote onl…"
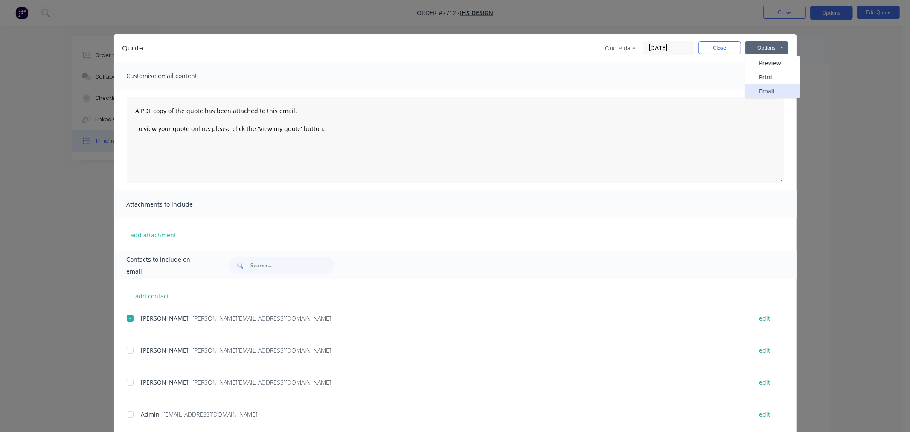
scroll to position [0, 0]
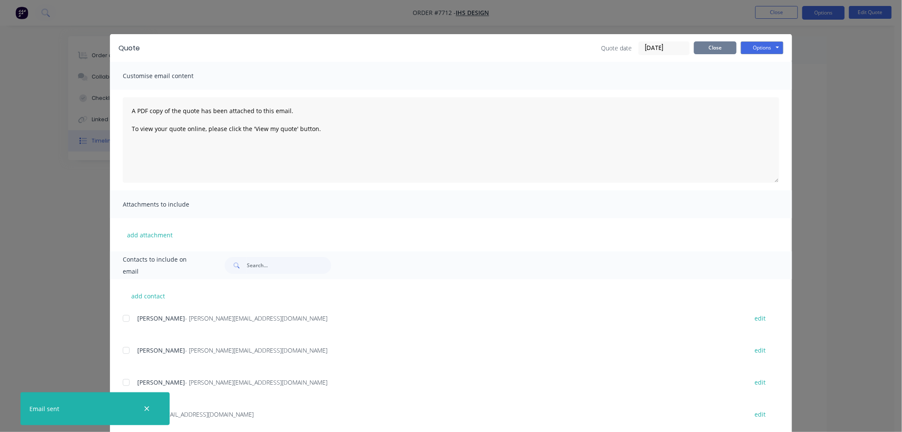
click at [716, 49] on button "Close" at bounding box center [715, 47] width 43 height 13
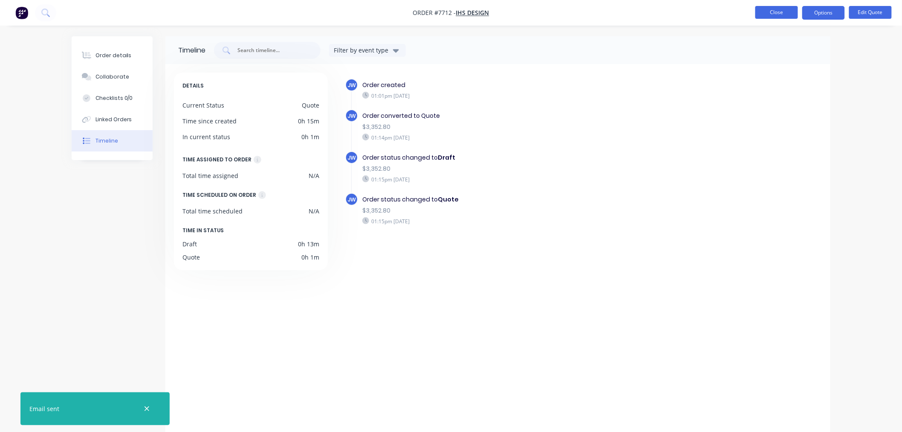
click at [779, 15] on button "Close" at bounding box center [777, 12] width 43 height 13
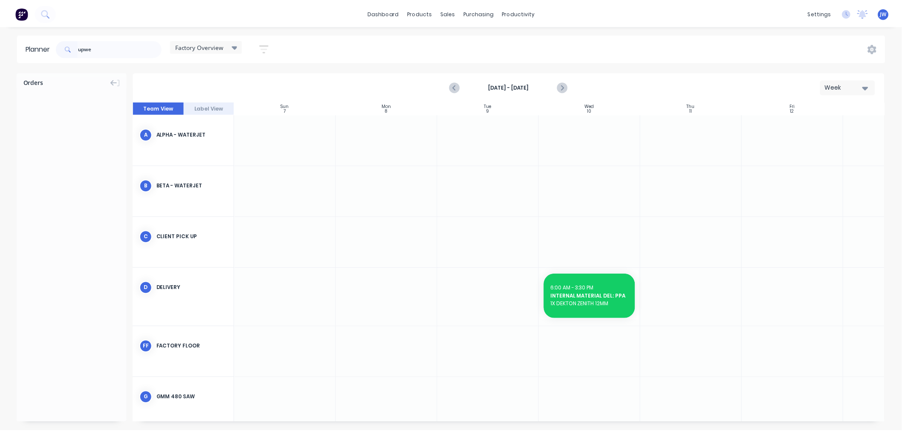
scroll to position [61, 0]
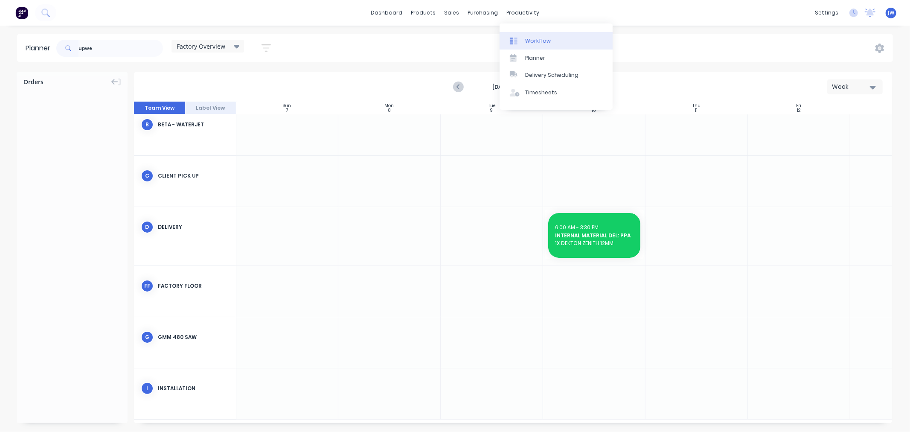
click at [542, 41] on div "Workflow" at bounding box center [538, 41] width 26 height 8
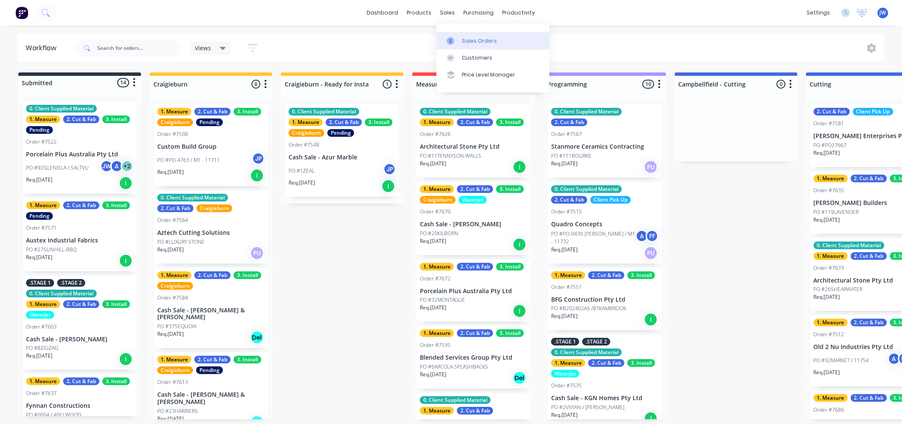
drag, startPoint x: 466, startPoint y: 39, endPoint x: 458, endPoint y: 46, distance: 10.6
click at [466, 39] on div "Sales Orders" at bounding box center [479, 41] width 35 height 8
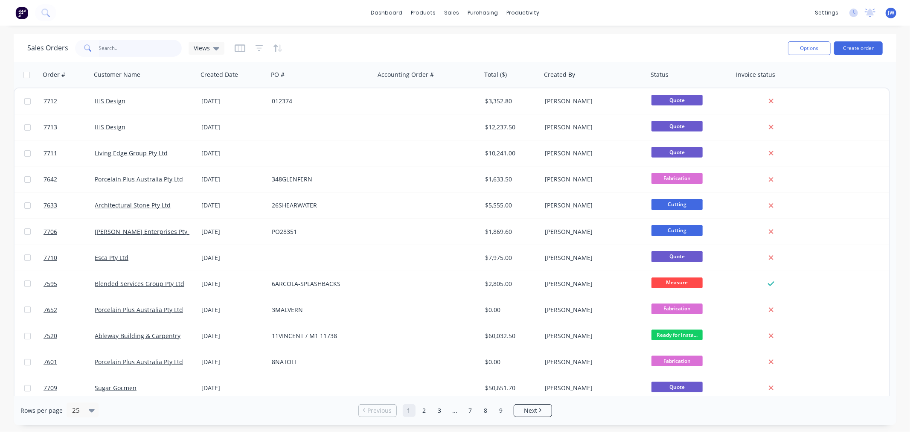
click at [134, 47] on input "text" at bounding box center [140, 48] width 83 height 17
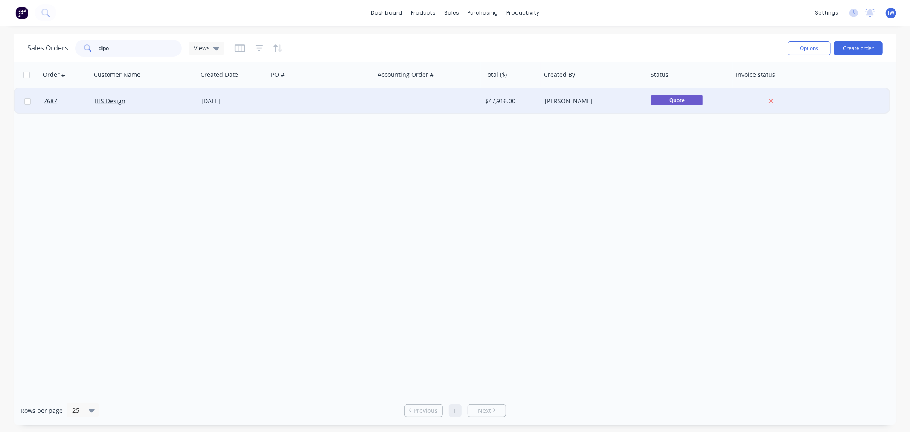
type input "dipo"
click at [218, 101] on div "[DATE]" at bounding box center [233, 101] width 64 height 9
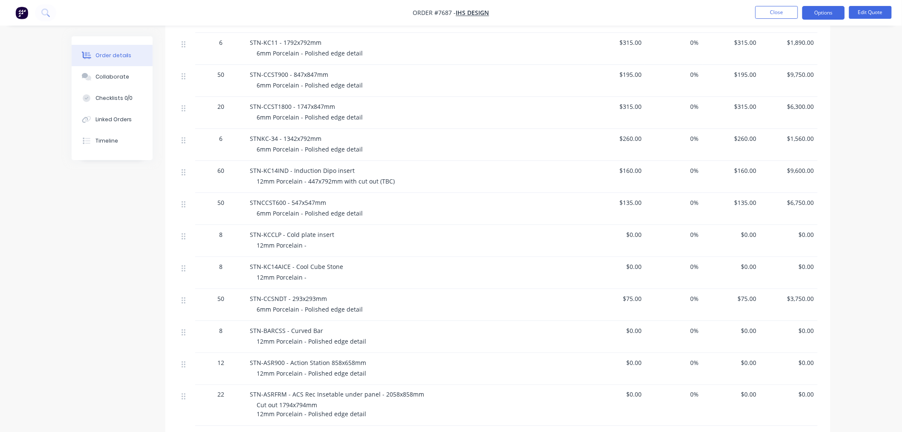
scroll to position [237, 0]
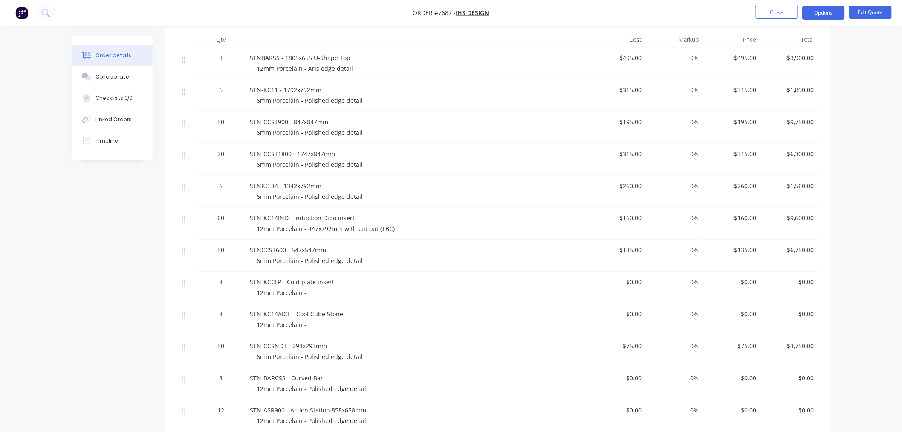
click at [586, 221] on div "STN-KC14IND - Induction Dipo insert 12mm Porcelain - 447x792mm with cut out (TB…" at bounding box center [417, 224] width 341 height 32
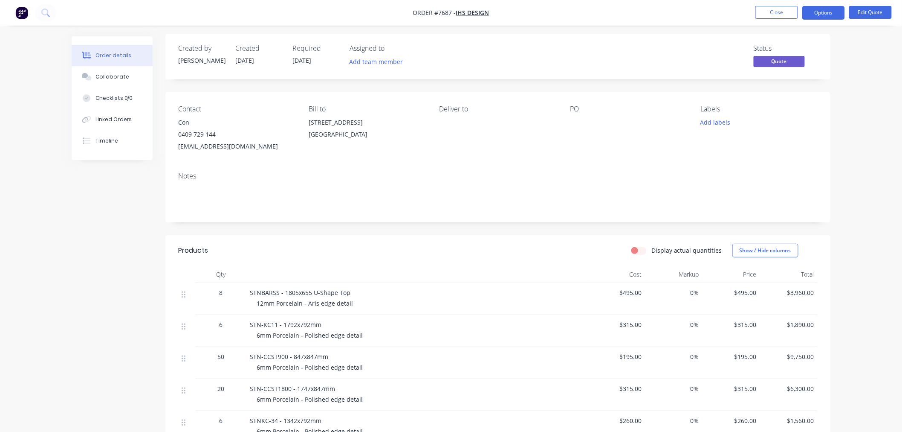
scroll to position [0, 0]
click at [784, 16] on button "Close" at bounding box center [777, 12] width 43 height 13
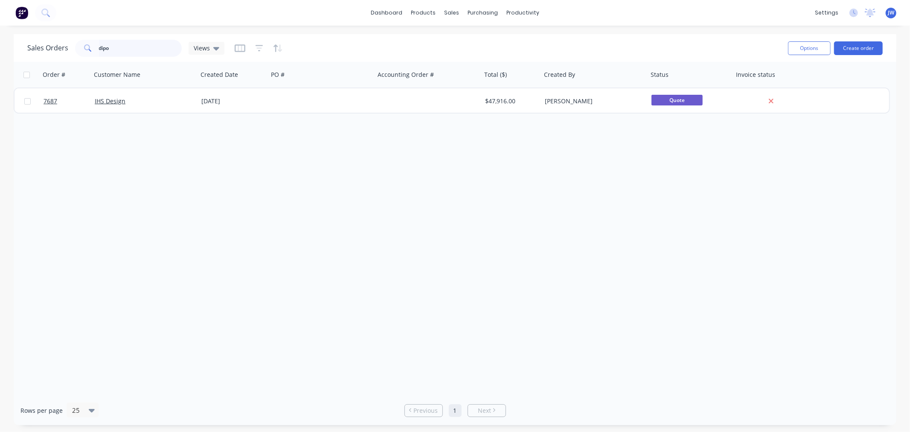
click at [130, 49] on input "dipo" at bounding box center [140, 48] width 83 height 17
type input "d"
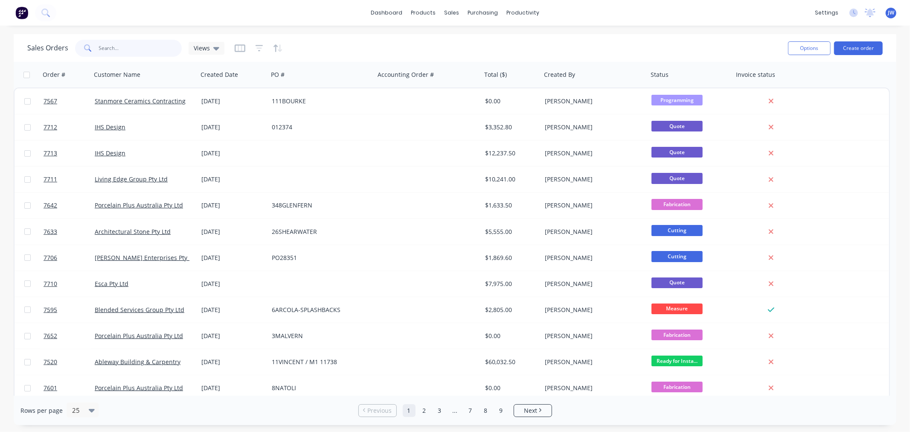
click at [131, 44] on input "text" at bounding box center [140, 48] width 83 height 17
click at [477, 38] on div "Sales Orders" at bounding box center [483, 41] width 35 height 8
click at [483, 41] on div "Sales Orders" at bounding box center [483, 41] width 35 height 8
click at [131, 49] on input "text" at bounding box center [140, 48] width 83 height 17
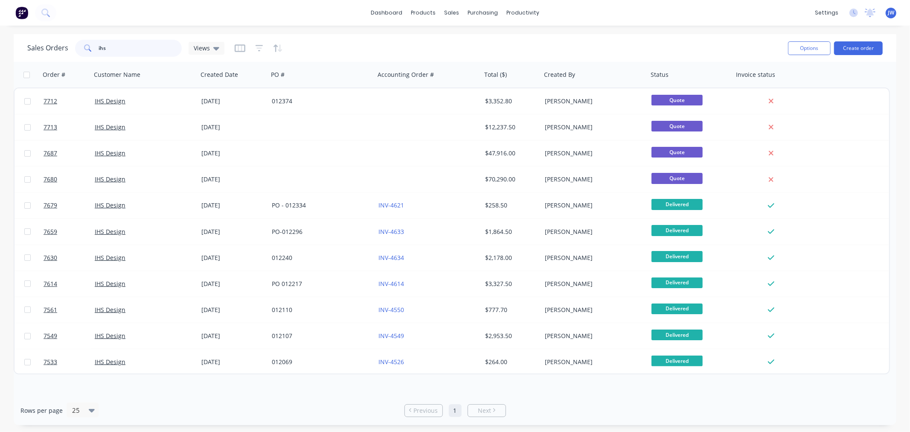
type input "ihs"
click at [741, 38] on div "Sales Orders ihs Views" at bounding box center [404, 48] width 754 height 21
click at [873, 50] on button "Create order" at bounding box center [858, 48] width 49 height 14
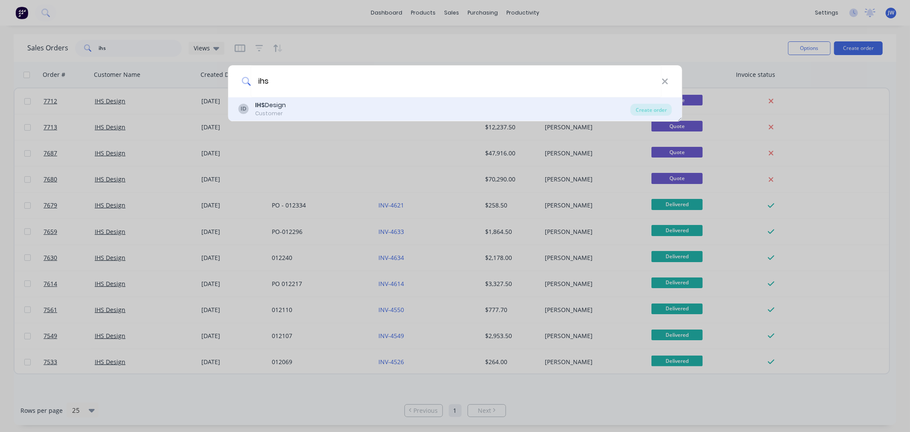
type input "ihs"
click at [327, 111] on div "ID IHS Design Customer" at bounding box center [434, 109] width 392 height 17
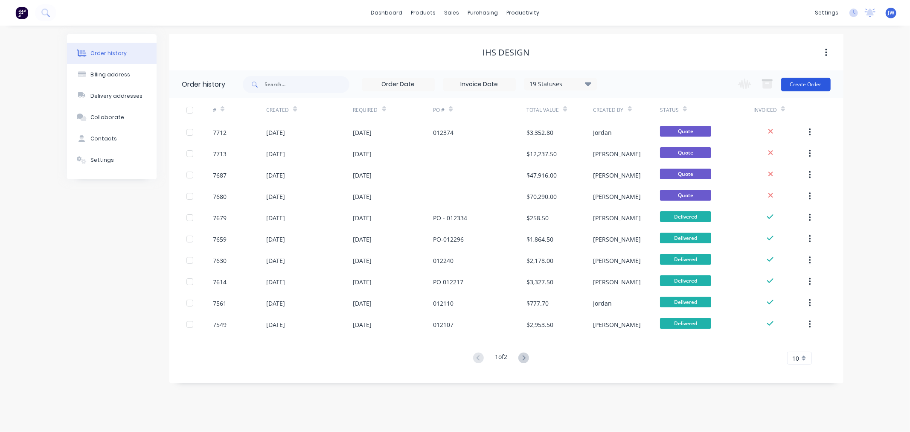
click at [810, 89] on button "Create Order" at bounding box center [805, 85] width 49 height 14
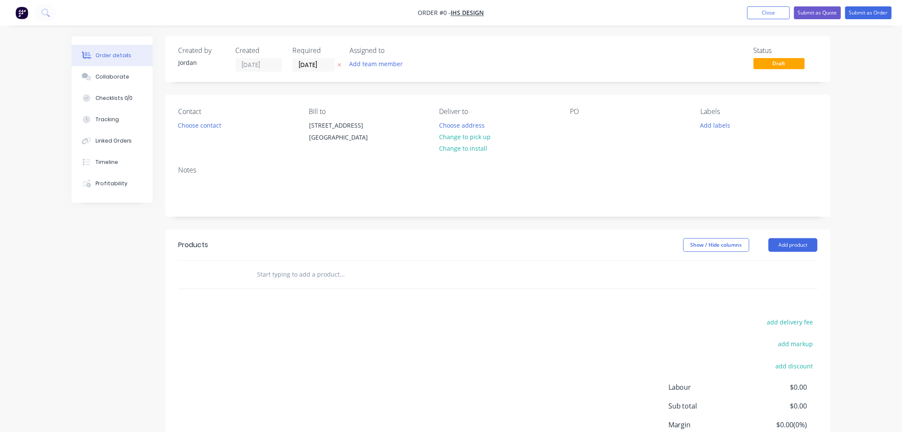
click at [301, 283] on input "text" at bounding box center [342, 274] width 171 height 17
type input "STN-DC08 - 13 DCT005 006 DIPO INDUCTION INSERT - 422x692 With Cutout"
click at [240, 370] on div "add delivery fee add markup add discount Labour $0.00 Sub total $0.00 Margin $0…" at bounding box center [498, 398] width 640 height 165
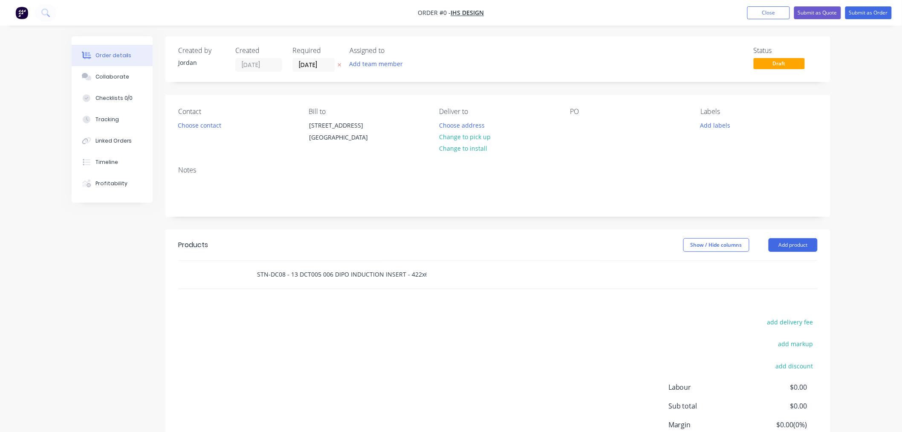
click at [421, 282] on input "STN-DC08 - 13 DCT005 006 DIPO INDUCTION INSERT - 422x692 With Cutout" at bounding box center [342, 274] width 171 height 17
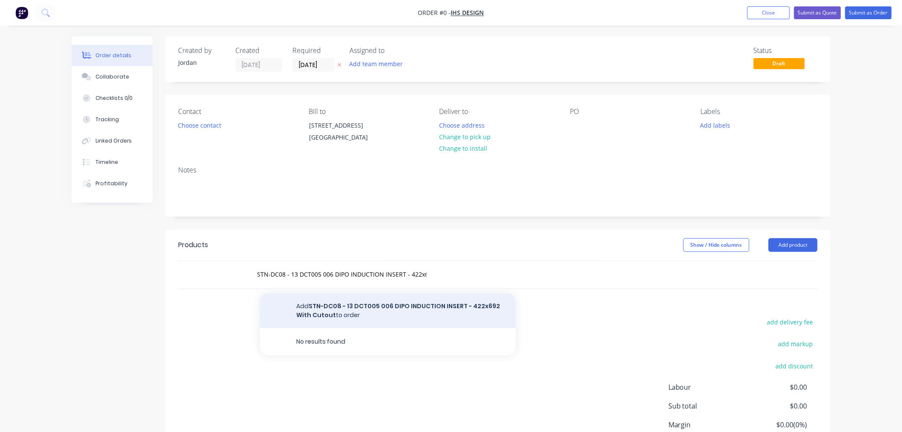
click at [418, 316] on button "Add STN-DC08 - 13 DCT005 006 DIPO INDUCTION INSERT - 422x692 With Cutout to ord…" at bounding box center [388, 310] width 256 height 35
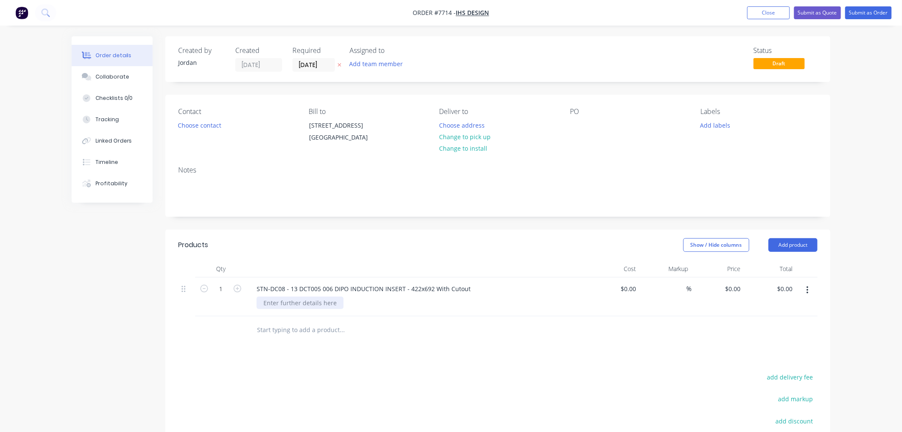
click at [316, 309] on div at bounding box center [300, 302] width 87 height 12
click at [311, 309] on div at bounding box center [300, 302] width 87 height 12
click at [318, 338] on input "text" at bounding box center [342, 329] width 171 height 17
type input "1"
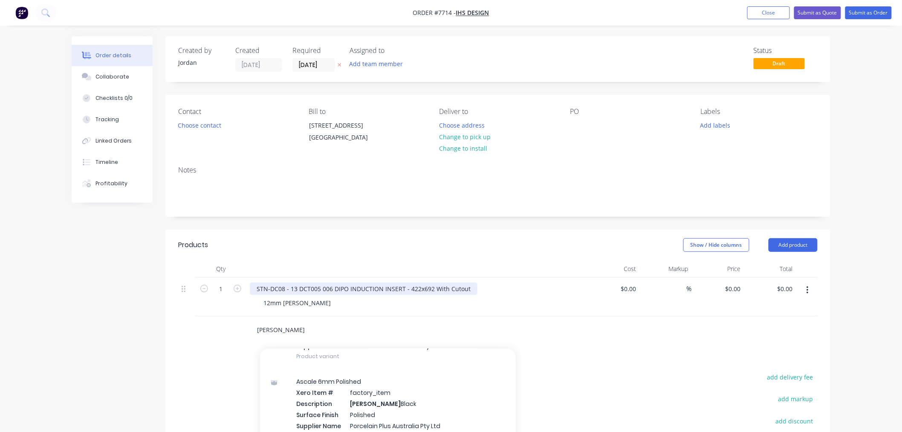
scroll to position [616, 0]
drag, startPoint x: 296, startPoint y: 342, endPoint x: 251, endPoint y: 338, distance: 45.4
click at [252, 338] on div "[PERSON_NAME] Add [PERSON_NAME] to order 3200 x 1600 x 12mm Gloss/Matt Xero Ite…" at bounding box center [378, 329] width 256 height 17
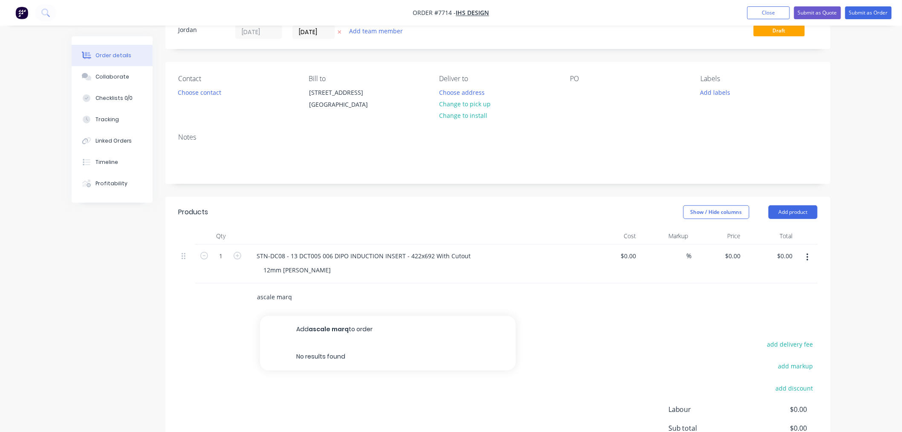
scroll to position [95, 0]
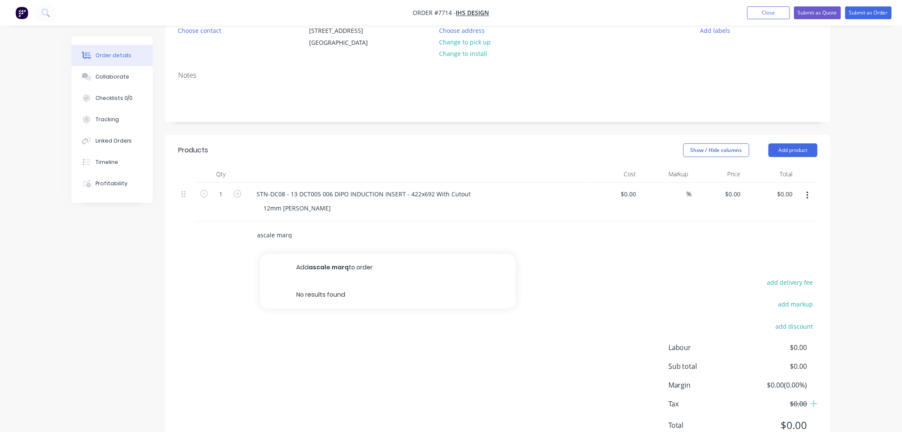
drag, startPoint x: 286, startPoint y: 238, endPoint x: 201, endPoint y: 231, distance: 84.7
click at [203, 231] on div "ascale marq Add ascale marq to order No results found" at bounding box center [498, 235] width 640 height 28
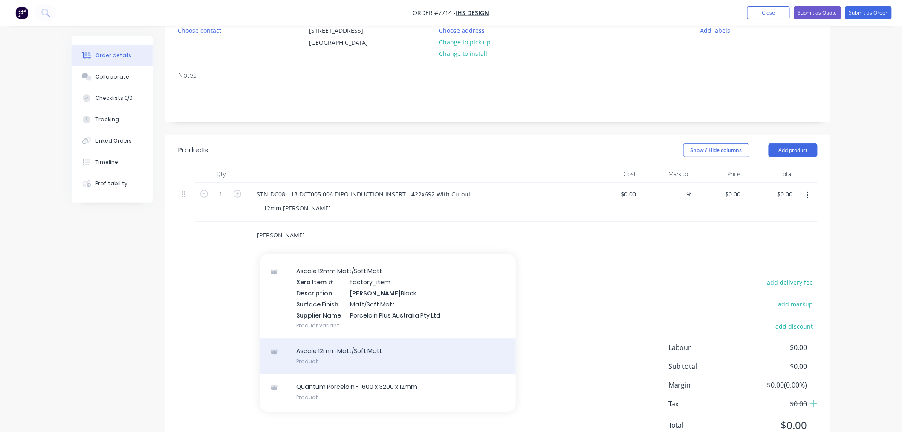
scroll to position [853, 0]
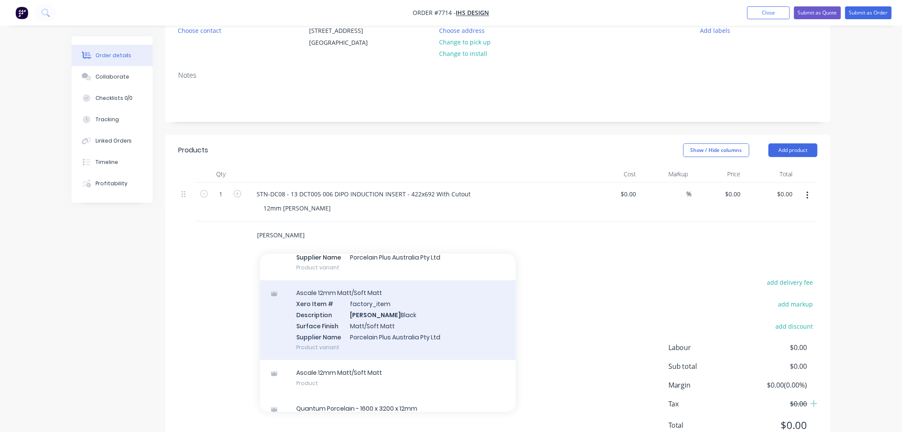
type input "[PERSON_NAME]"
click at [368, 325] on div "Ascale 12mm Matt/Soft Matt Xero Item # factory_item Description [PERSON_NAME] B…" at bounding box center [388, 320] width 256 height 80
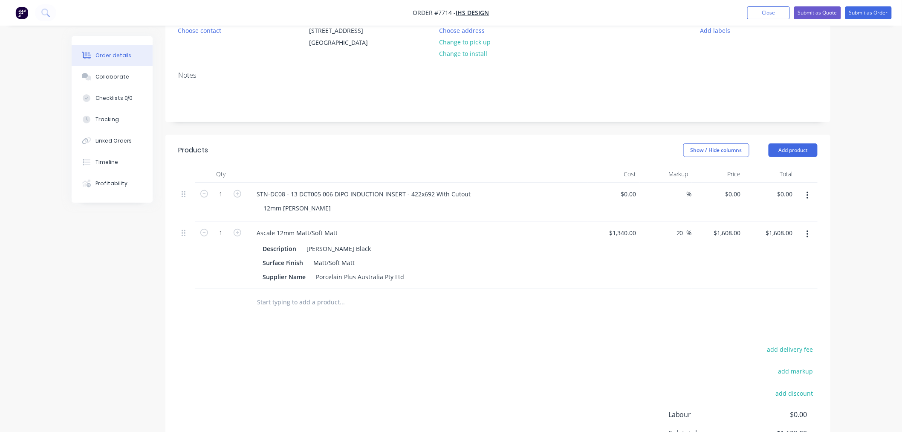
drag, startPoint x: 412, startPoint y: 346, endPoint x: 463, endPoint y: 325, distance: 55.4
click at [412, 347] on div "Products Show / Hide columns Add product Qty Cost Markup Price Total 1 STN-DC08…" at bounding box center [497, 328] width 665 height 386
click at [633, 239] on input "1340" at bounding box center [631, 232] width 18 height 12
type input "1250"
type input "$1,250.00"
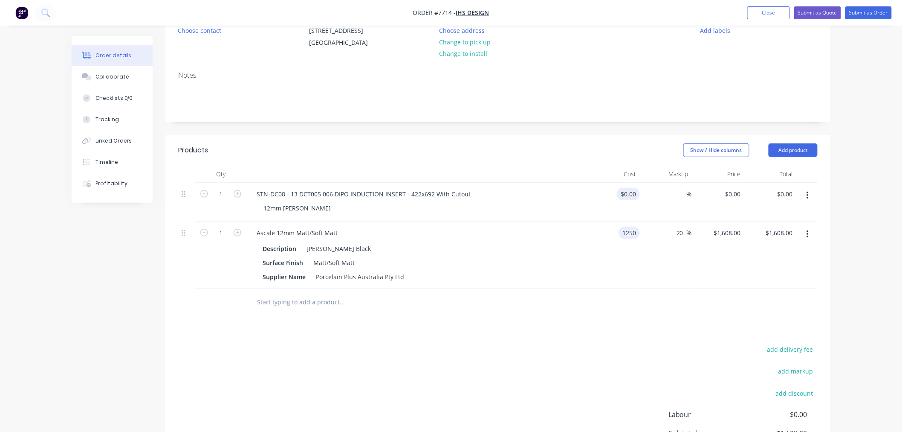
type input "$1,500.00"
click at [630, 200] on div at bounding box center [633, 194] width 13 height 12
type input "$270.00"
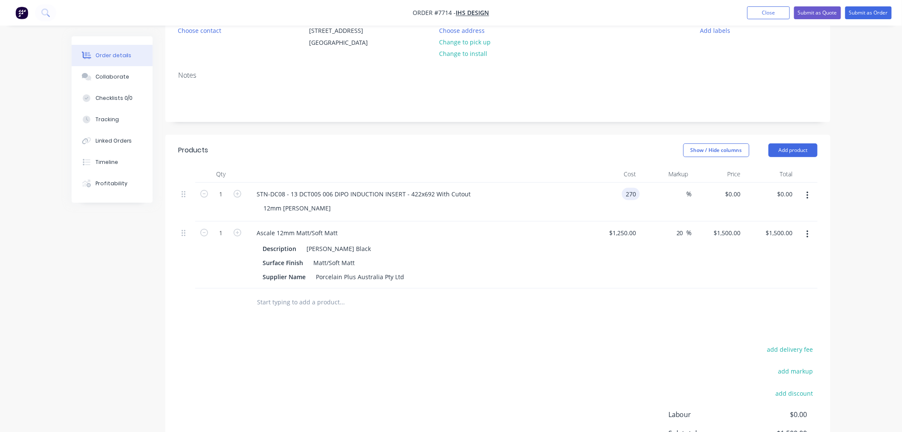
type input "$270.00"
click at [529, 351] on div "Products Show / Hide columns Add product Qty Cost Markup Price Total 1 STN-DC08…" at bounding box center [497, 328] width 665 height 386
click at [238, 197] on icon "button" at bounding box center [238, 194] width 8 height 8
type input "2"
type input "$540.00"
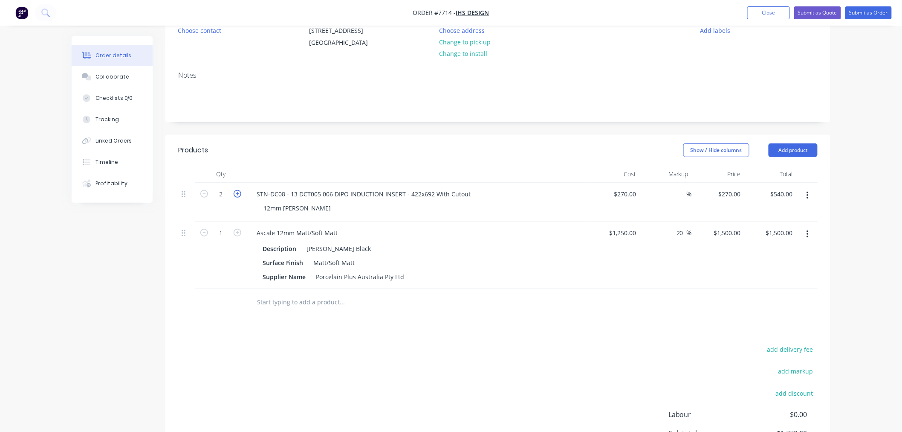
click at [238, 197] on icon "button" at bounding box center [238, 194] width 8 height 8
type input "3"
type input "$810.00"
click at [238, 197] on icon "button" at bounding box center [238, 194] width 8 height 8
type input "4"
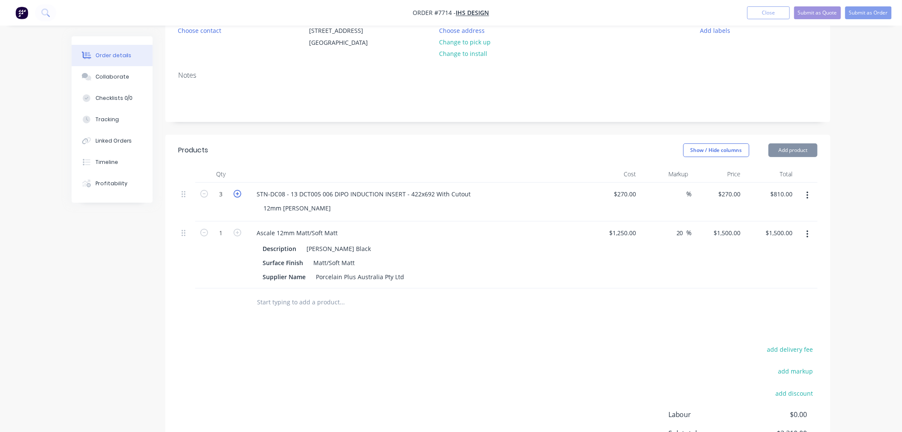
type input "$1,080.00"
click at [238, 197] on icon "button" at bounding box center [238, 194] width 8 height 8
type input "5"
type input "$1,350.00"
click at [238, 197] on icon "button" at bounding box center [238, 194] width 8 height 8
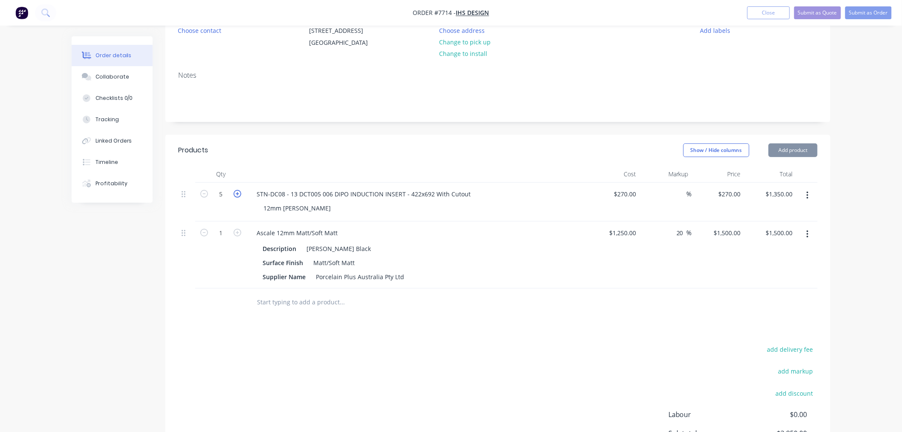
type input "6"
type input "$1,620.00"
click at [238, 197] on icon "button" at bounding box center [238, 194] width 8 height 8
type input "7"
type input "$1,890.00"
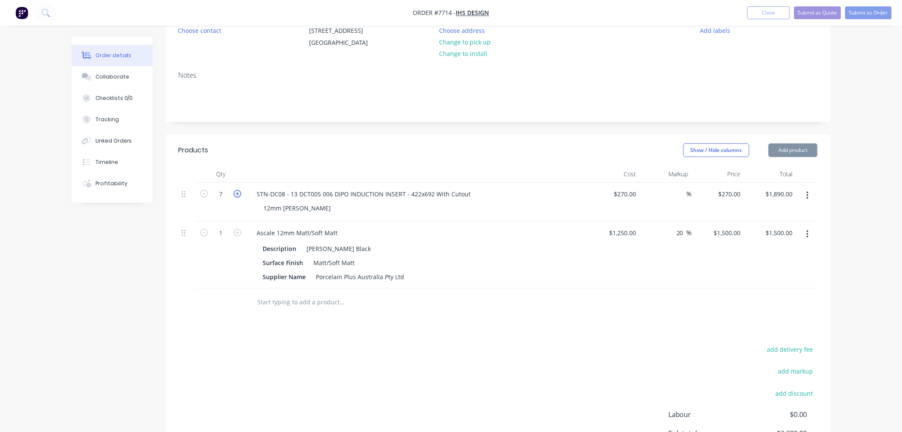
click at [238, 197] on icon "button" at bounding box center [238, 194] width 8 height 8
type input "8"
type input "$2,160.00"
click at [238, 197] on icon "button" at bounding box center [238, 194] width 8 height 8
type input "9"
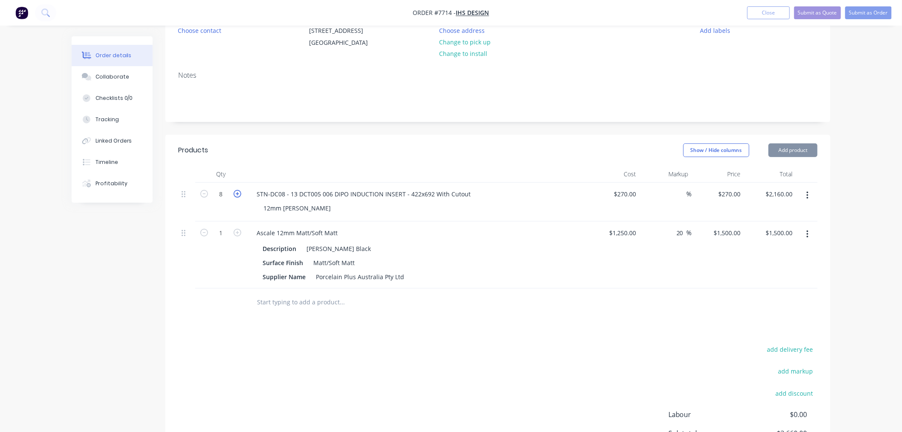
type input "$2,430.00"
click at [238, 197] on icon "button" at bounding box center [238, 194] width 8 height 8
type input "10"
type input "$2,700.00"
click at [238, 197] on icon "button" at bounding box center [238, 194] width 8 height 8
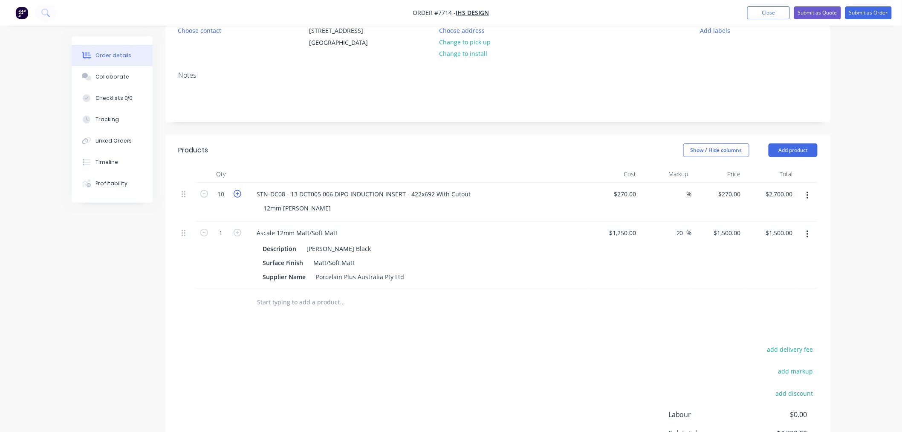
type input "11"
type input "$2,970.00"
click at [238, 197] on icon "button" at bounding box center [238, 194] width 8 height 8
type input "12"
type input "$3,240.00"
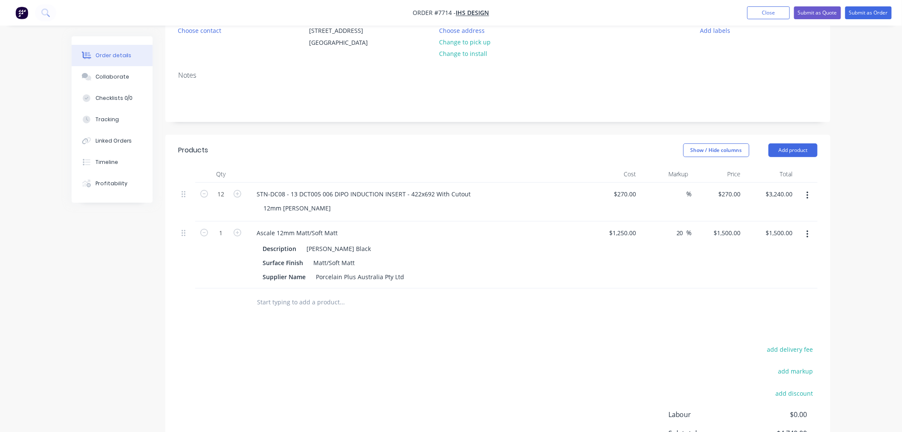
click at [473, 399] on div "add delivery fee add markup add discount Labour $0.00 Sub total $4,740.00 Margi…" at bounding box center [498, 425] width 640 height 165
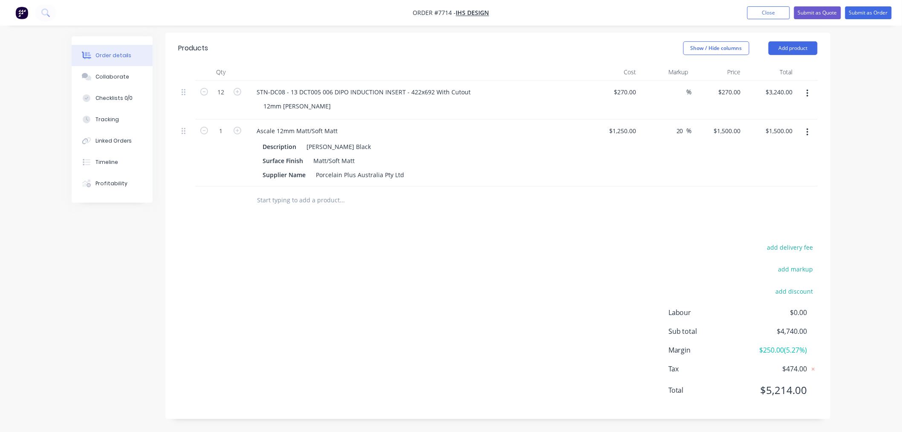
scroll to position [64, 0]
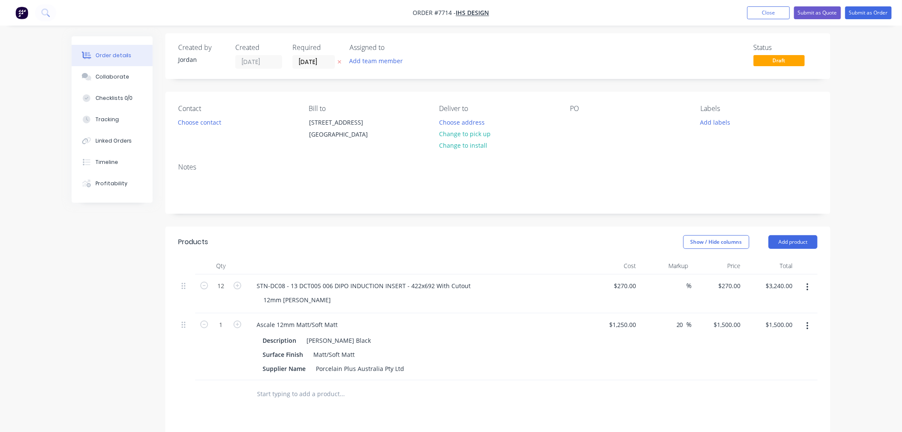
scroll to position [0, 0]
click at [220, 128] on button "Choose contact" at bounding box center [200, 125] width 52 height 12
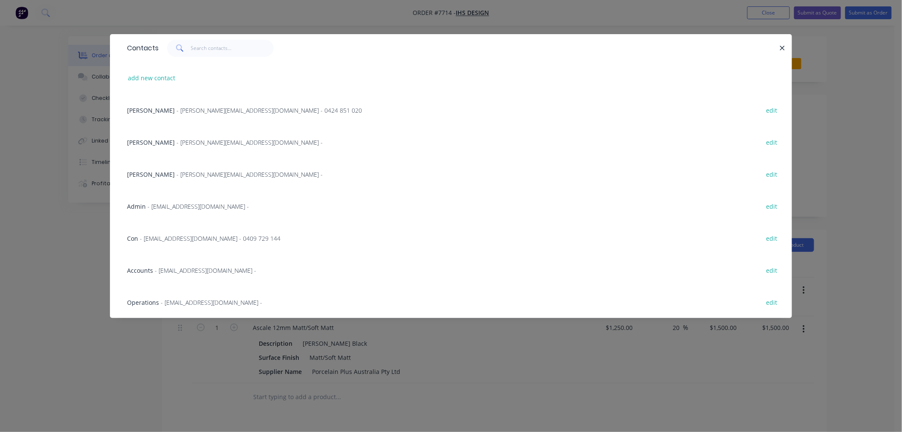
click at [177, 112] on span "- [PERSON_NAME][EMAIL_ADDRESS][DOMAIN_NAME] - 0424 851 020" at bounding box center [270, 110] width 186 height 8
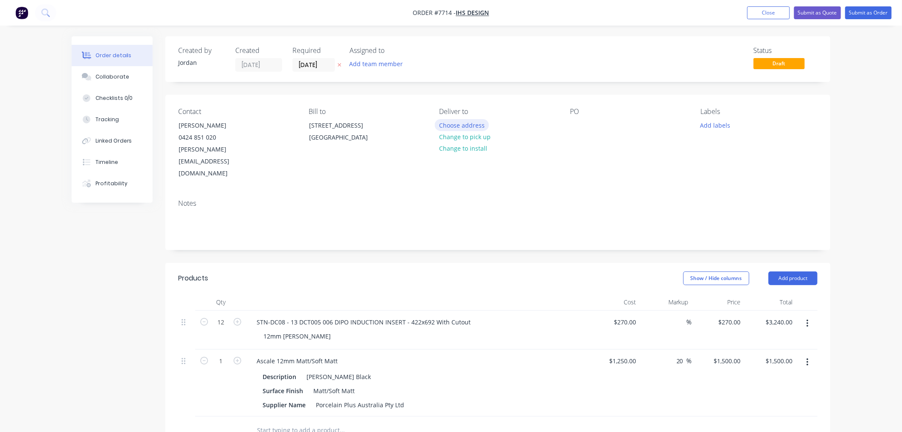
click at [474, 122] on button "Choose address" at bounding box center [462, 125] width 55 height 12
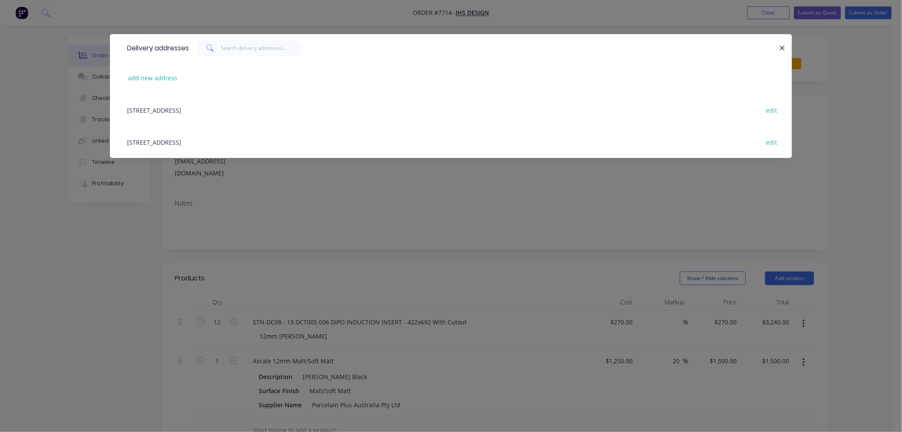
click at [224, 107] on div "[STREET_ADDRESS] edit" at bounding box center [451, 110] width 657 height 32
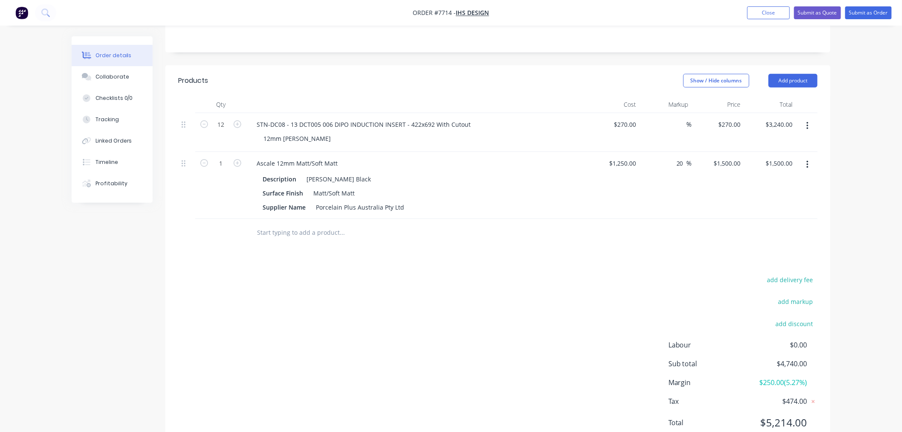
scroll to position [206, 0]
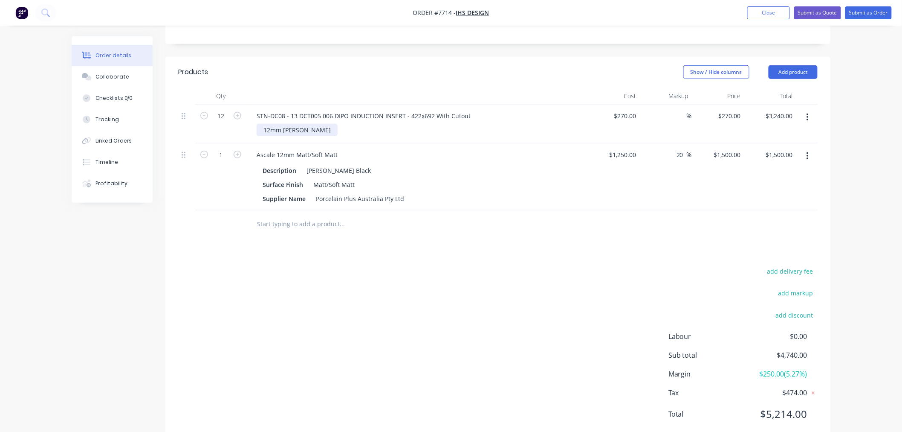
click at [333, 124] on div "12mm [PERSON_NAME]" at bounding box center [297, 130] width 81 height 12
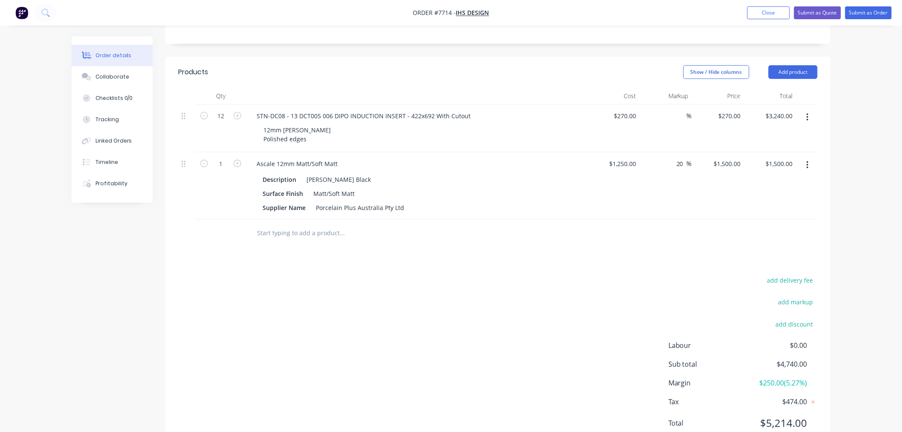
click at [414, 344] on div "add delivery fee add markup add discount Labour $0.00 Sub total $4,740.00 Margi…" at bounding box center [498, 356] width 640 height 165
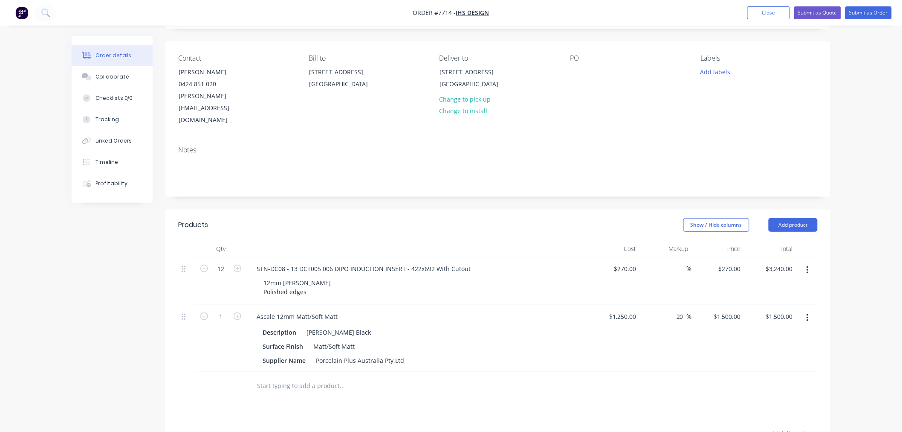
scroll to position [0, 0]
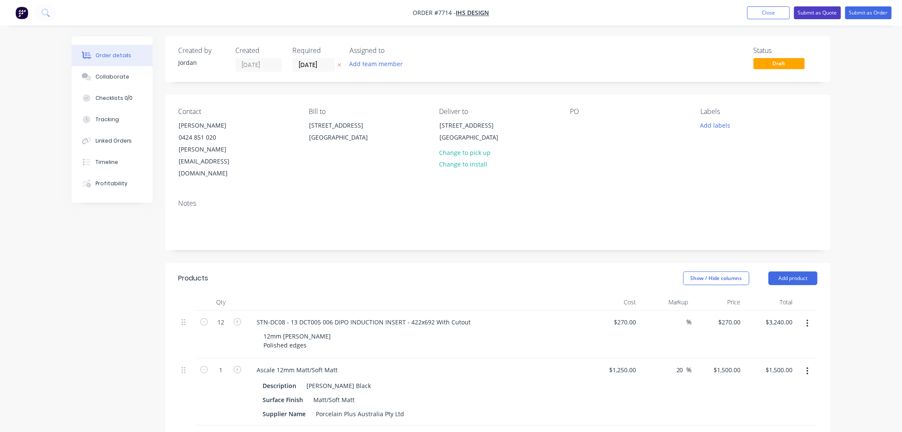
click at [824, 14] on button "Submit as Quote" at bounding box center [818, 12] width 47 height 13
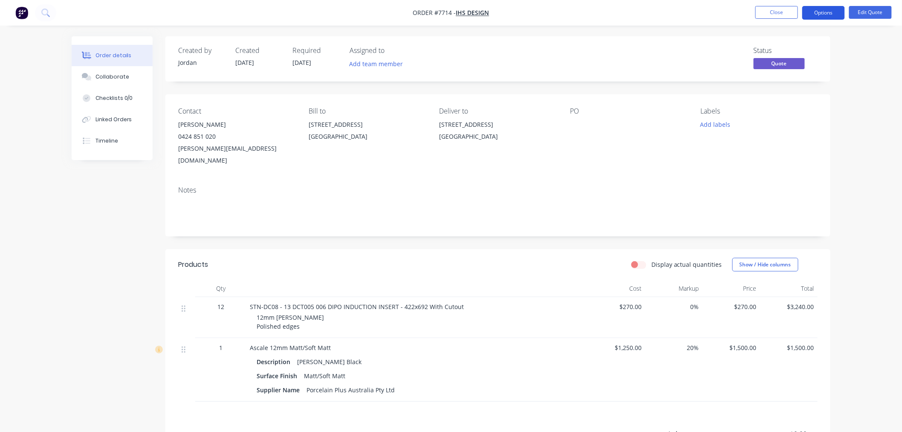
click at [829, 16] on button "Options" at bounding box center [824, 13] width 43 height 14
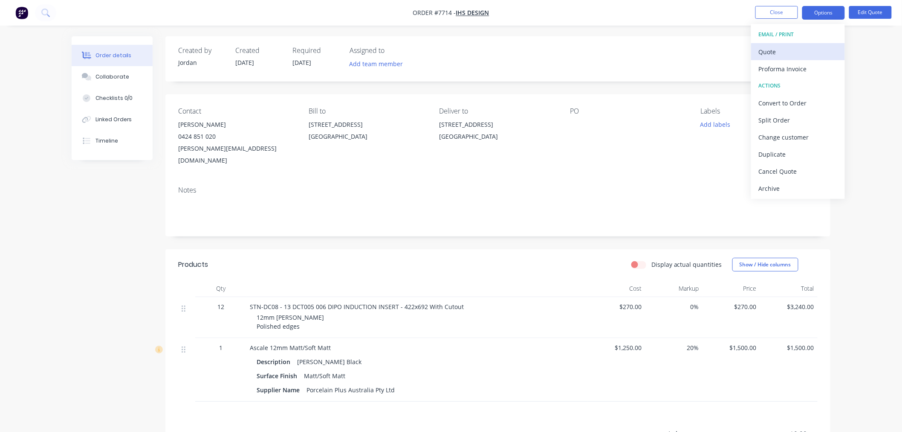
click at [796, 53] on div "Quote" at bounding box center [798, 52] width 78 height 12
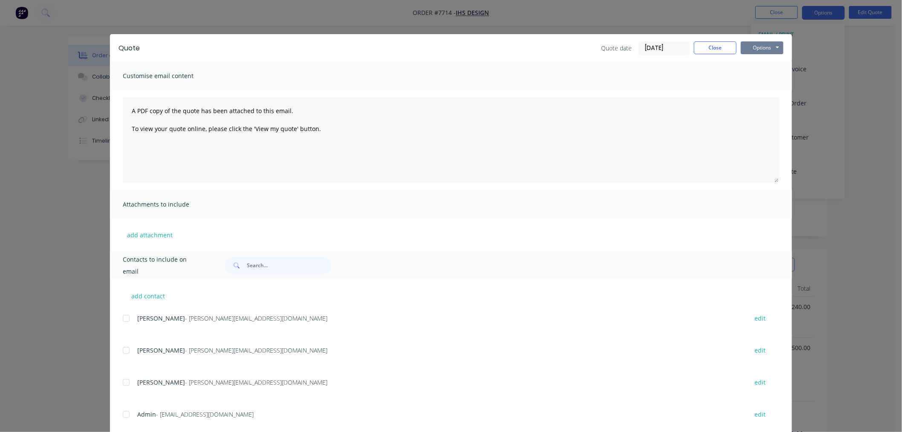
click at [772, 51] on button "Options" at bounding box center [762, 47] width 43 height 13
click at [762, 92] on button "Email" at bounding box center [768, 91] width 55 height 14
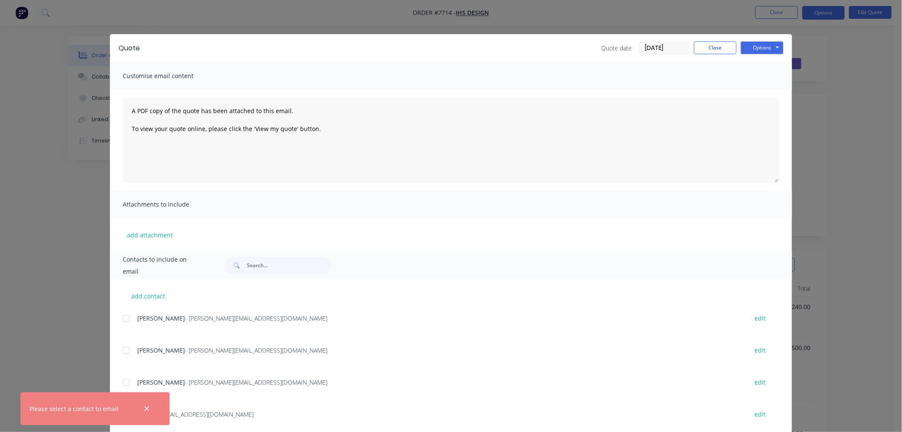
click at [124, 320] on div at bounding box center [126, 318] width 17 height 17
drag, startPoint x: 276, startPoint y: 145, endPoint x: 95, endPoint y: 99, distance: 187.5
click at [95, 99] on div "Quote Quote date [DATE] Close Options Preview Print Email Customise email conte…" at bounding box center [451, 216] width 902 height 432
click at [275, 119] on textarea "A PDF copy of the quote has been attached to this email. To view your quote onl…" at bounding box center [451, 139] width 657 height 85
drag, startPoint x: 353, startPoint y: 137, endPoint x: 113, endPoint y: 97, distance: 243.9
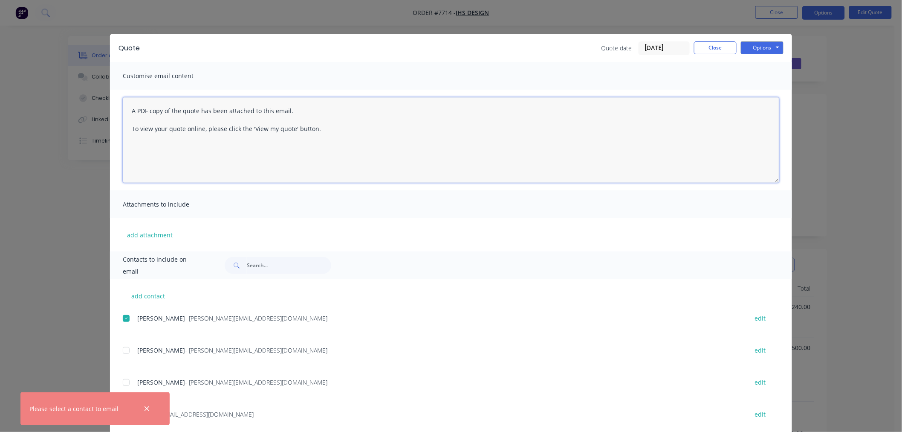
click at [113, 97] on div "A PDF copy of the quote has been attached to this email. To view your quote onl…" at bounding box center [451, 140] width 682 height 101
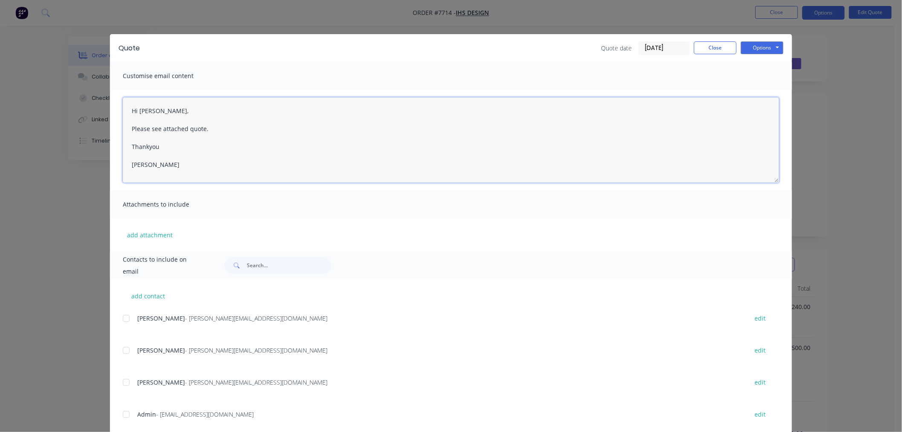
click at [229, 163] on textarea "Hi [PERSON_NAME], Please see attached quote. Thankyou [PERSON_NAME]" at bounding box center [451, 139] width 657 height 85
click at [174, 139] on textarea "Hi [PERSON_NAME], Please see attached quote. Thankyou [PERSON_NAME]" at bounding box center [451, 139] width 657 height 85
click at [227, 131] on textarea "Hi [PERSON_NAME], Please see attached quote. Thankyou [PERSON_NAME]" at bounding box center [451, 139] width 657 height 85
click at [203, 116] on textarea "Hi [PERSON_NAME], Please see attached quote. Thankyou [PERSON_NAME]" at bounding box center [451, 139] width 657 height 85
click at [214, 112] on textarea "Hi [PERSON_NAME], Please see attached quote. Thankyou [PERSON_NAME]" at bounding box center [451, 139] width 657 height 85
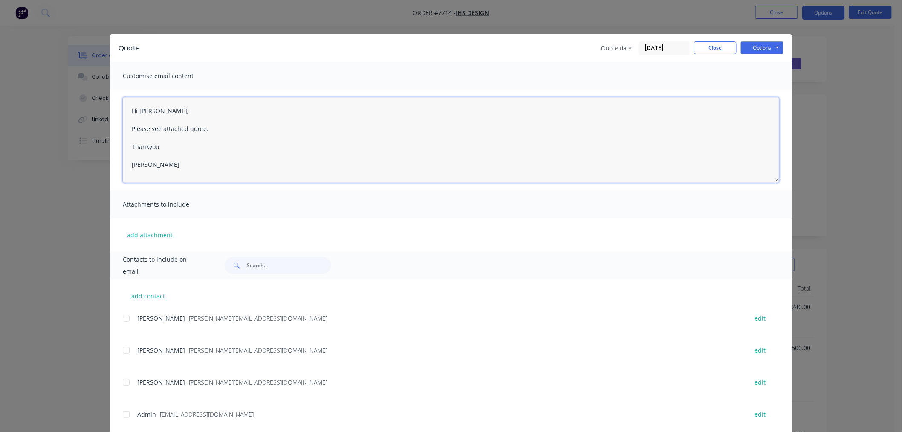
click at [217, 128] on textarea "Hi [PERSON_NAME], Please see attached quote. Thankyou [PERSON_NAME]" at bounding box center [451, 139] width 657 height 85
click at [209, 138] on textarea "Hi [PERSON_NAME], Please see attached quote. Thankyou [PERSON_NAME]" at bounding box center [451, 139] width 657 height 85
click at [207, 148] on textarea "Hi [PERSON_NAME], Please see attached quote. Thankyou [PERSON_NAME]" at bounding box center [451, 139] width 657 height 85
click at [205, 168] on textarea "Hi [PERSON_NAME], Please see attached quote. Thankyou [PERSON_NAME]" at bounding box center [451, 139] width 657 height 85
click at [120, 320] on div at bounding box center [126, 318] width 17 height 17
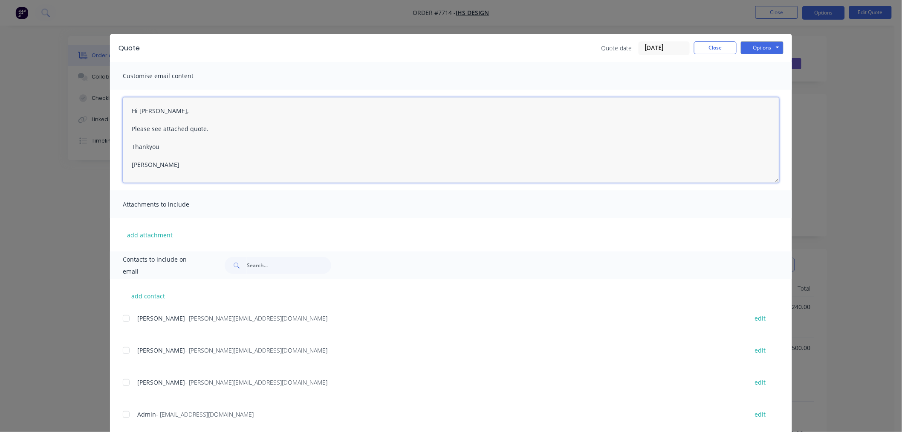
type textarea "A PDF copy of the quote has been attached to this email. To view your quote onl…"
click at [775, 53] on button "Options" at bounding box center [762, 47] width 43 height 13
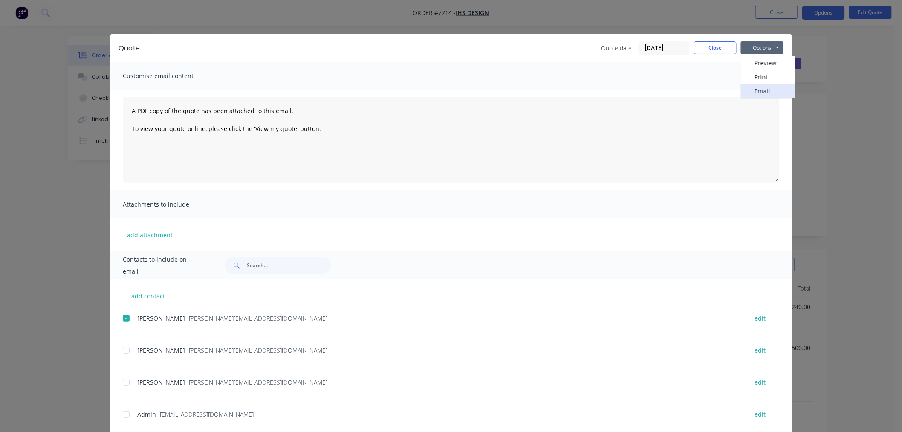
click at [768, 92] on button "Email" at bounding box center [768, 91] width 55 height 14
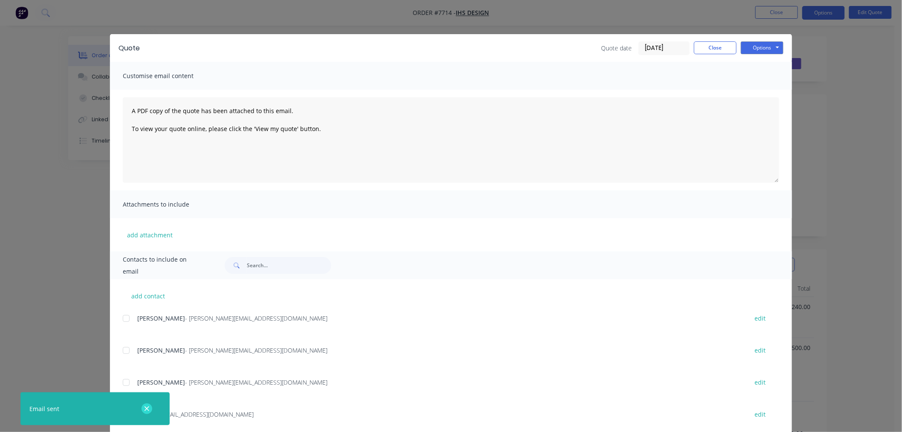
click at [145, 412] on button "button" at bounding box center [147, 408] width 11 height 11
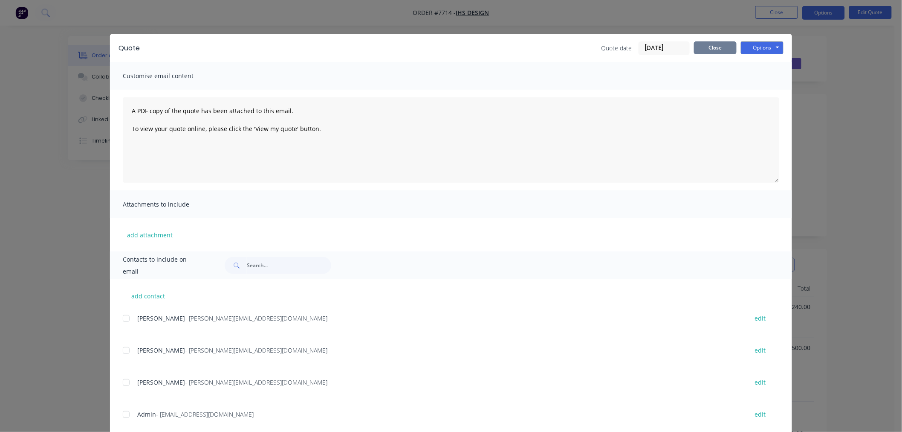
click at [711, 49] on button "Close" at bounding box center [715, 47] width 43 height 13
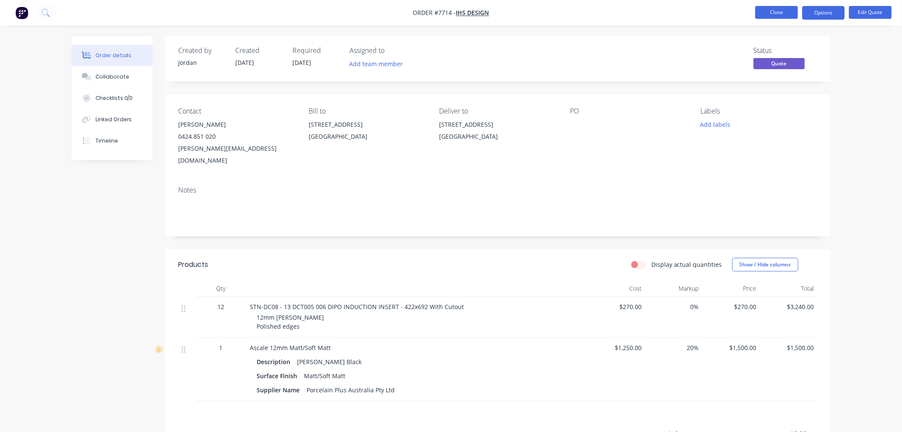
click at [780, 11] on button "Close" at bounding box center [777, 12] width 43 height 13
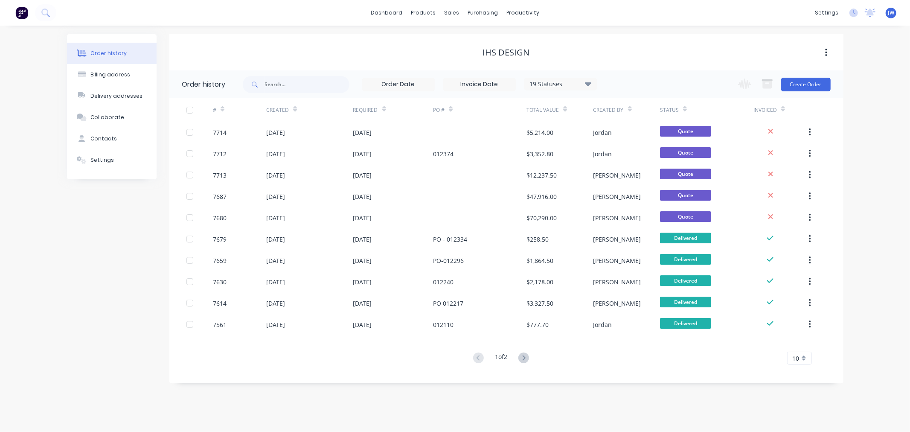
click at [577, 26] on div "Order history Billing address Delivery addresses Collaborate Contacts Settings …" at bounding box center [455, 229] width 910 height 406
click at [613, 29] on div "Order history Billing address Delivery addresses Collaborate Contacts Settings …" at bounding box center [455, 229] width 910 height 406
click at [653, 27] on div "Order history Billing address Delivery addresses Collaborate Contacts Settings …" at bounding box center [455, 229] width 910 height 406
click at [247, 26] on div "Order history Billing address Delivery addresses Collaborate Contacts Settings …" at bounding box center [455, 229] width 910 height 406
click at [512, 17] on div "productivity" at bounding box center [522, 12] width 41 height 13
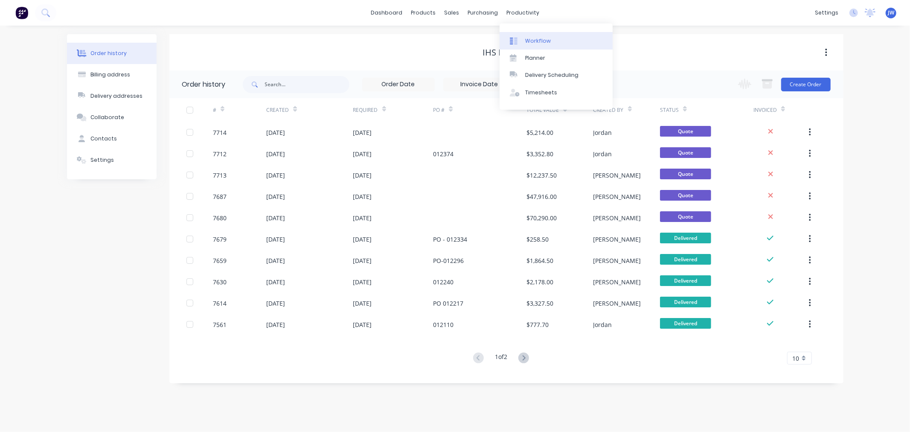
click at [540, 37] on div "Workflow" at bounding box center [538, 41] width 26 height 8
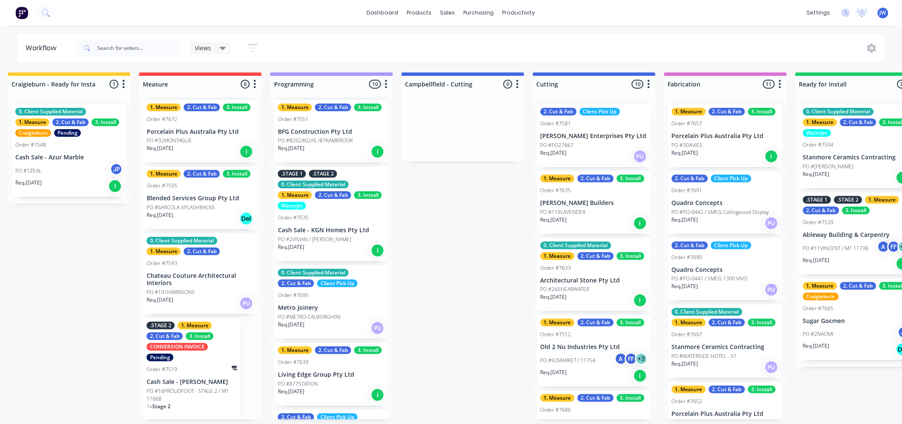
scroll to position [189, 0]
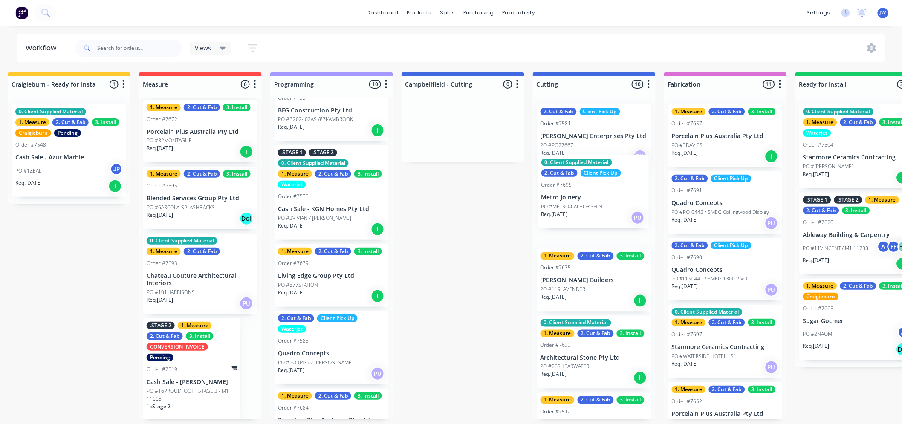
drag, startPoint x: 317, startPoint y: 283, endPoint x: 586, endPoint y: 194, distance: 283.4
click at [586, 194] on div "Submitted 14 Status colour #273444 hex #273444 Save Cancel Summaries Total orde…" at bounding box center [616, 246] width 1793 height 347
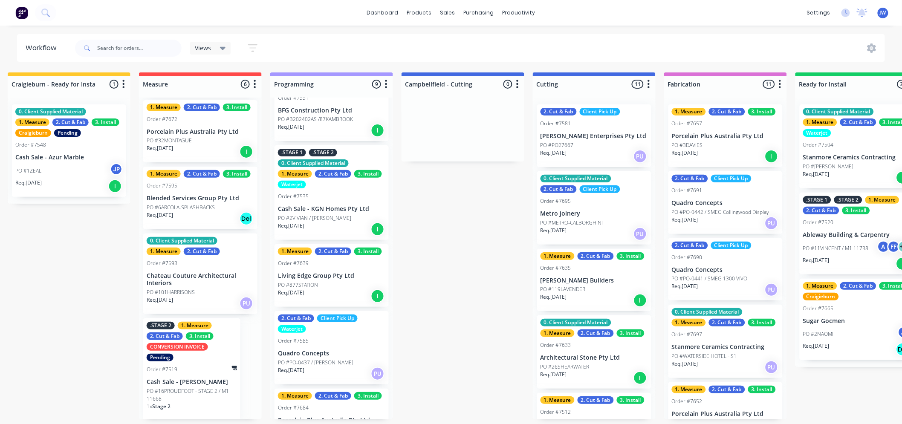
click at [623, 186] on div "0. Client Supplied Material 2. Cut & Fab Client Pick Up" at bounding box center [594, 184] width 107 height 18
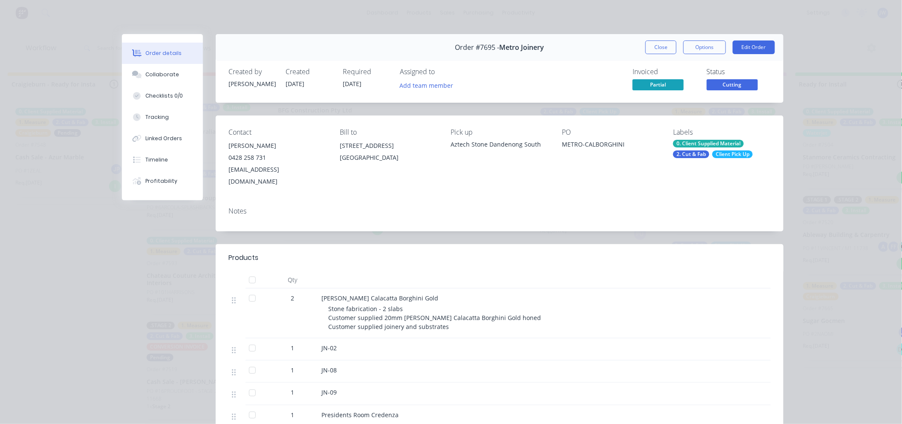
click at [693, 133] on div "Labels" at bounding box center [722, 132] width 98 height 8
click at [689, 133] on div "Labels" at bounding box center [722, 132] width 98 height 8
click at [685, 133] on div "Labels" at bounding box center [722, 132] width 98 height 8
click at [692, 164] on div "Labels 0. Client Supplied Material 2. Cut & Fab Client Pick Up" at bounding box center [722, 157] width 98 height 59
click at [702, 162] on div "Labels 0. Client Supplied Material 2. Cut & Fab Client Pick Up" at bounding box center [722, 157] width 98 height 59
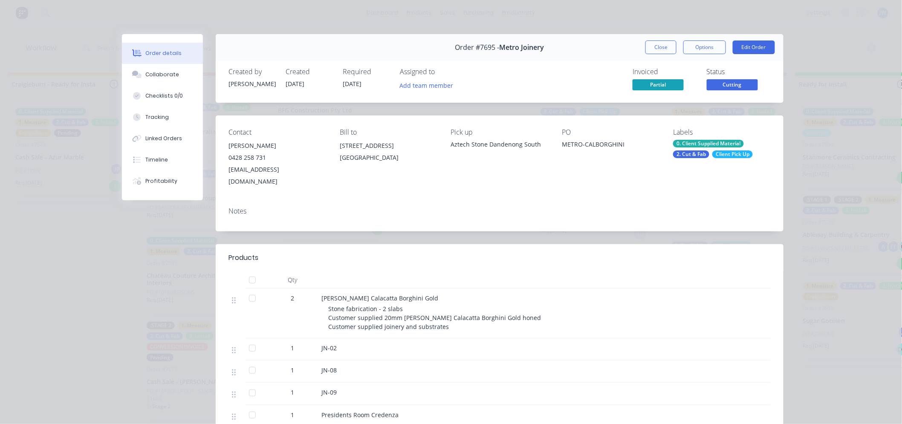
drag, startPoint x: 753, startPoint y: 149, endPoint x: 734, endPoint y: 165, distance: 24.8
click at [734, 165] on div "Labels 0. Client Supplied Material 2. Cut & Fab Client Pick Up" at bounding box center [722, 157] width 98 height 59
click at [735, 157] on div "Client Pick Up" at bounding box center [733, 155] width 41 height 8
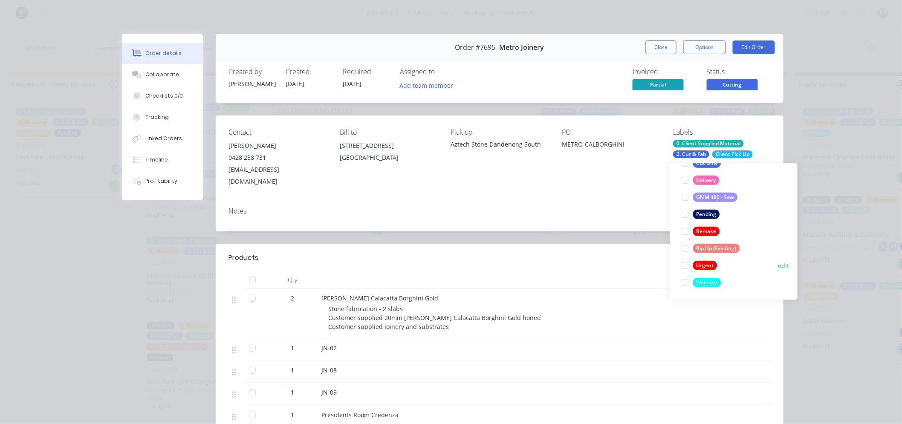
scroll to position [174, 0]
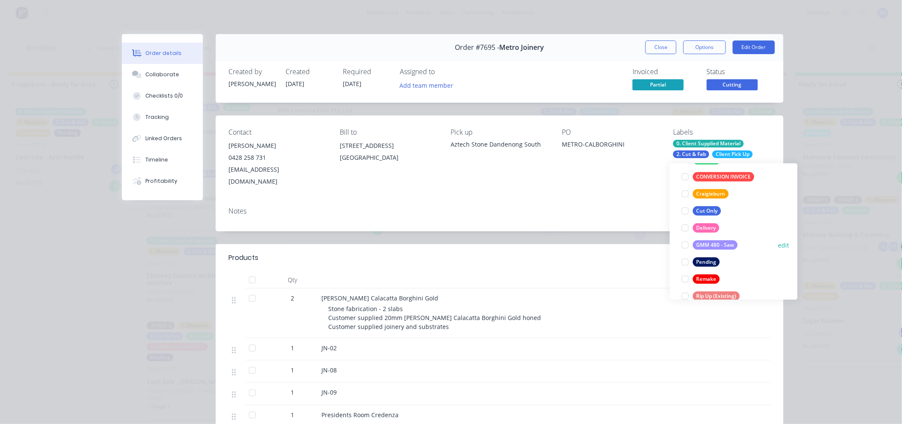
click at [685, 244] on div at bounding box center [685, 245] width 17 height 17
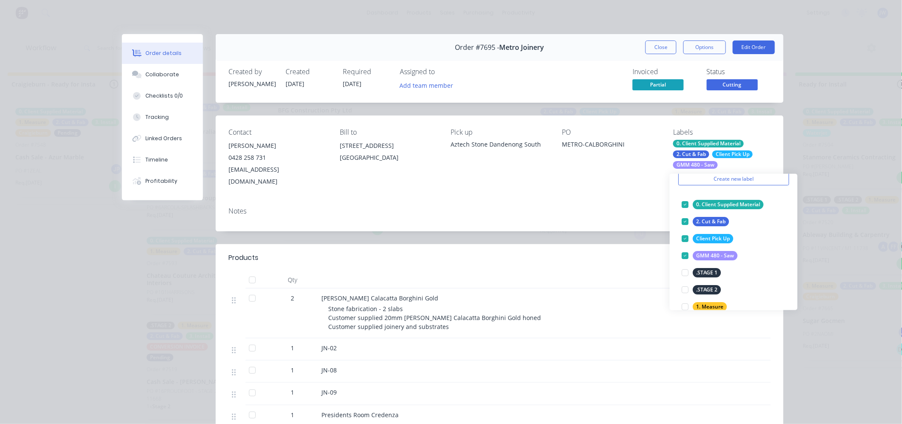
click at [612, 200] on div "Notes" at bounding box center [500, 215] width 568 height 31
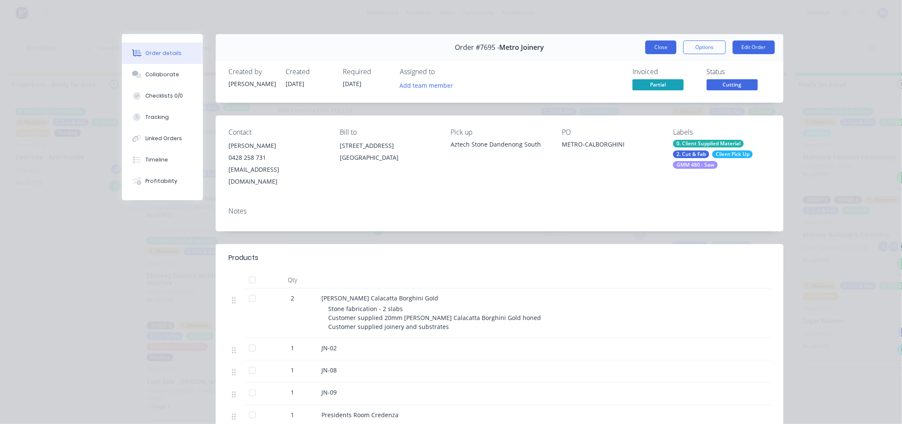
click at [664, 51] on button "Close" at bounding box center [661, 48] width 31 height 14
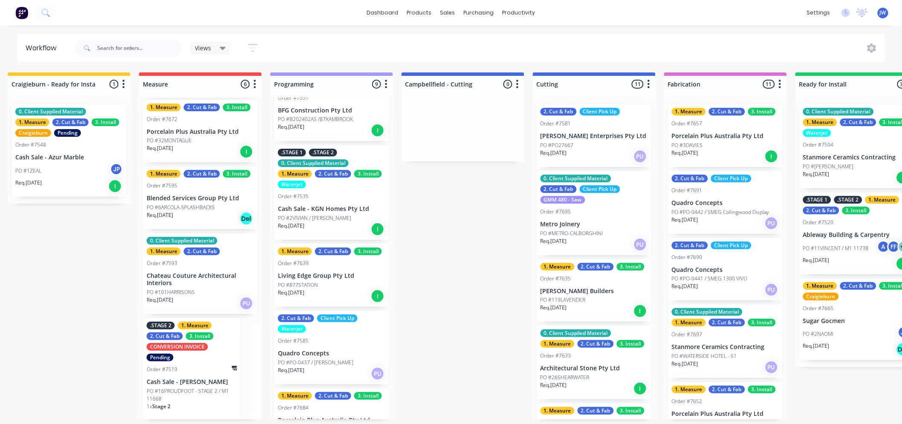
scroll to position [0, 273]
